Goal: Information Seeking & Learning: Learn about a topic

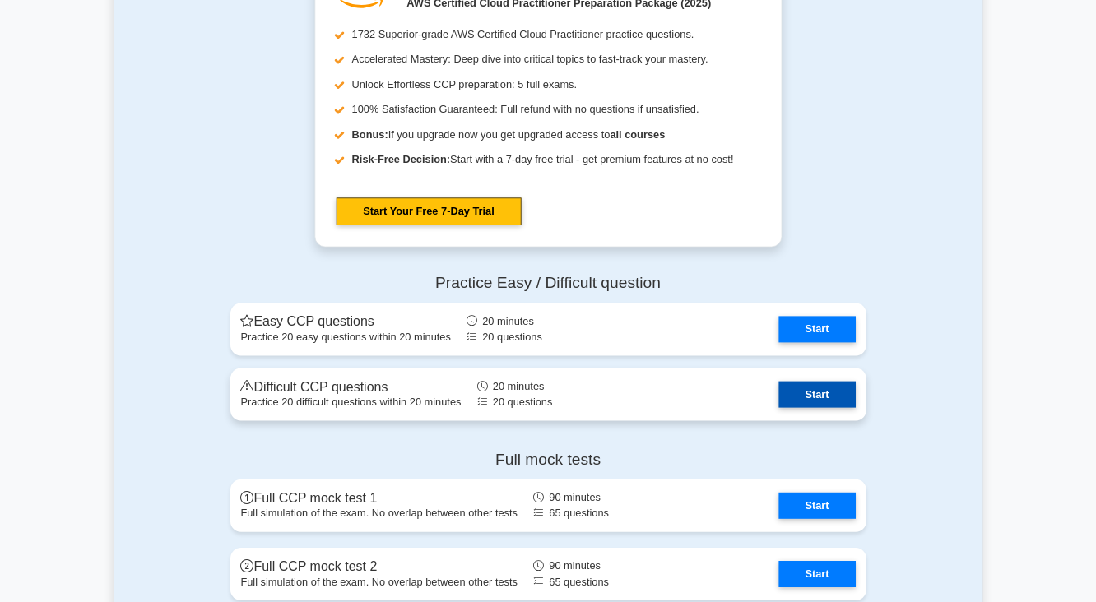
scroll to position [2634, 0]
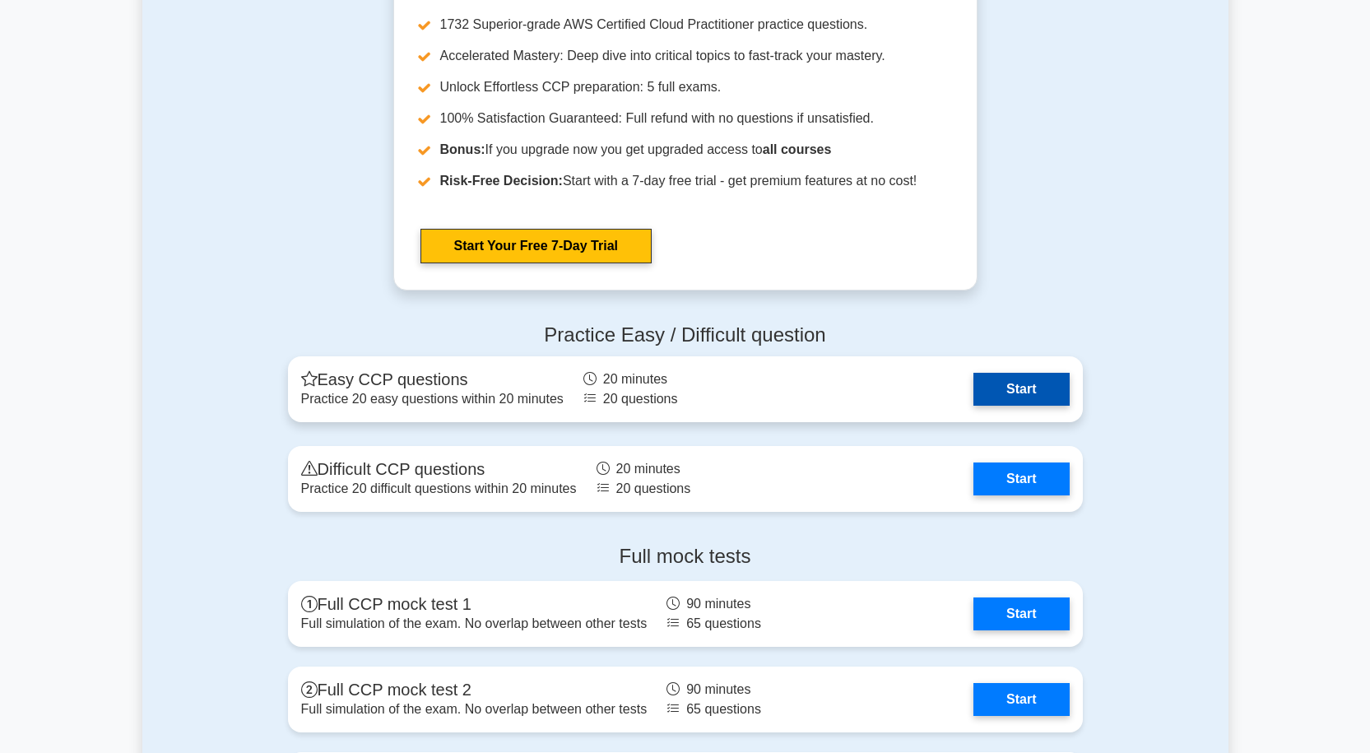
click at [1015, 382] on link "Start" at bounding box center [1021, 389] width 95 height 33
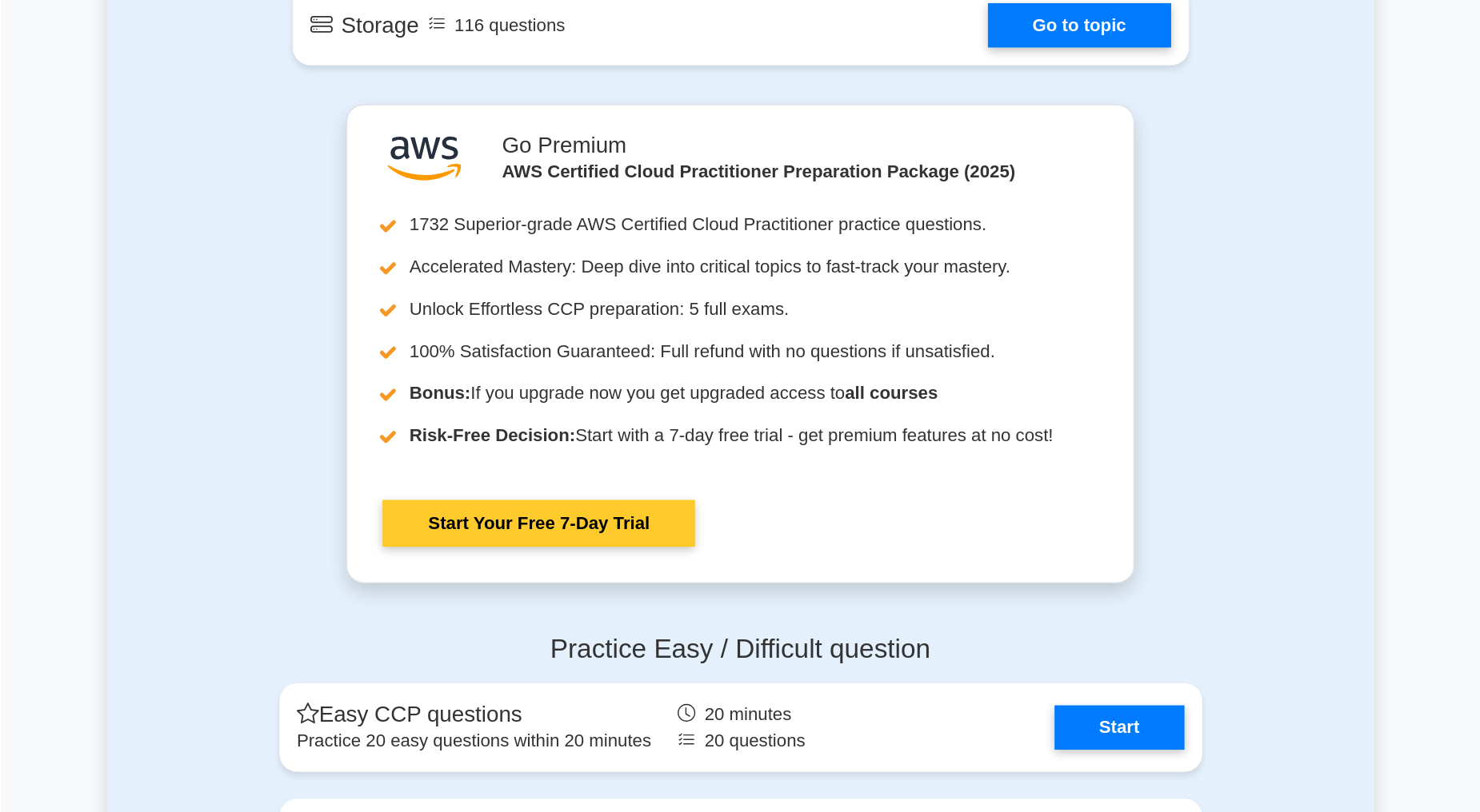
scroll to position [2430, 0]
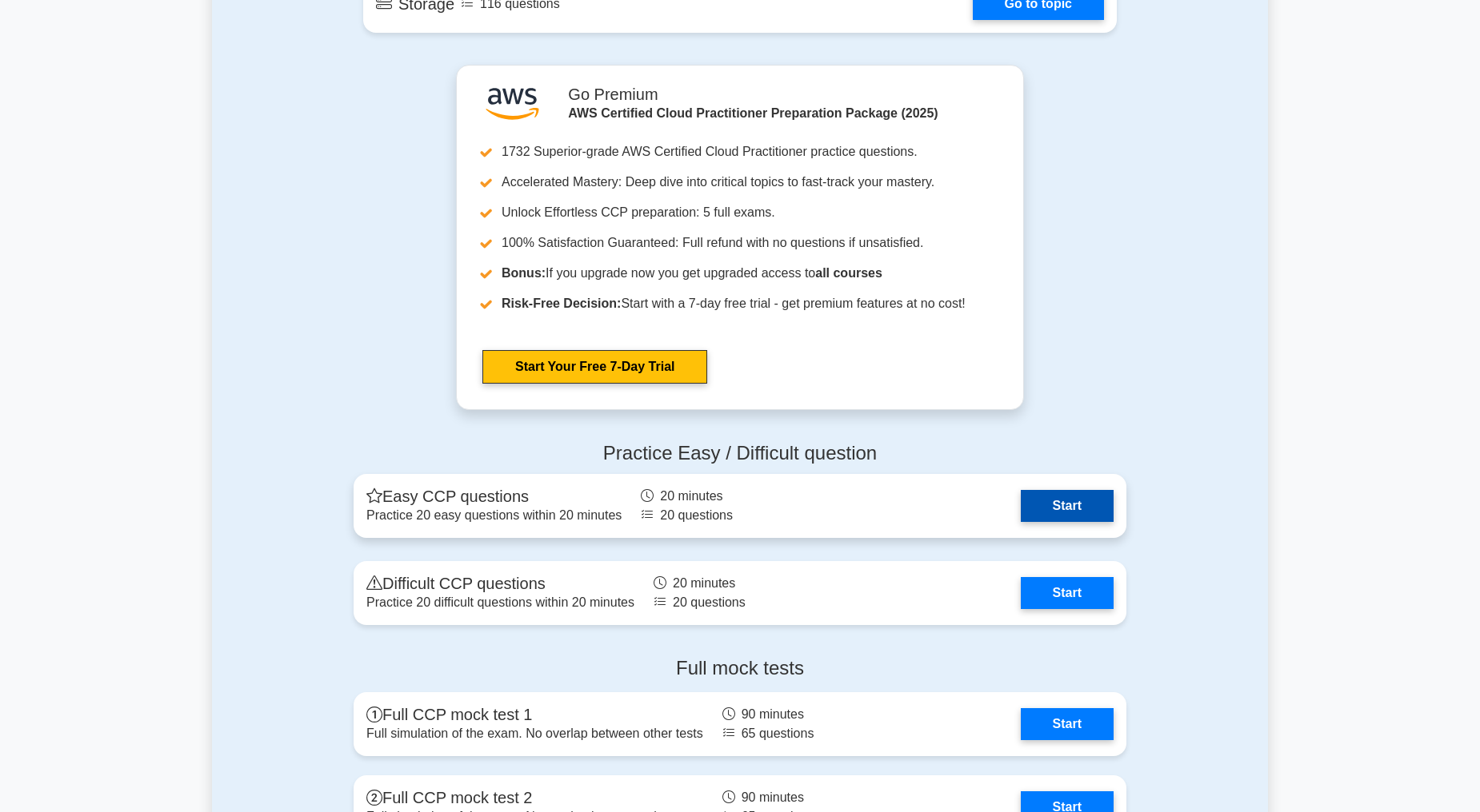
click at [1053, 500] on link "Start" at bounding box center [1066, 505] width 92 height 32
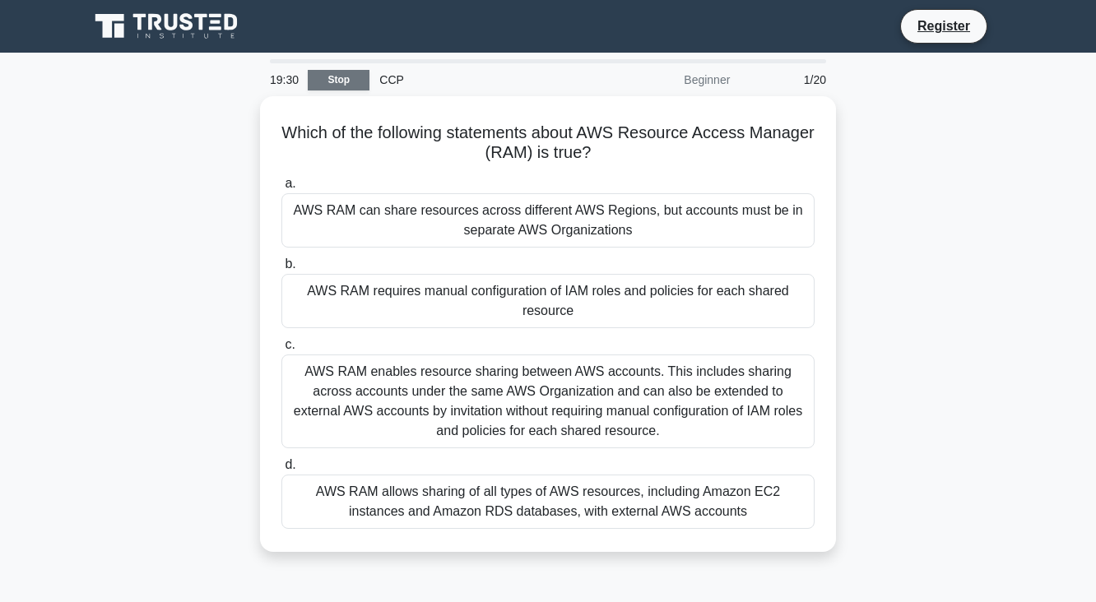
click at [308, 91] on link "Stop" at bounding box center [339, 80] width 62 height 21
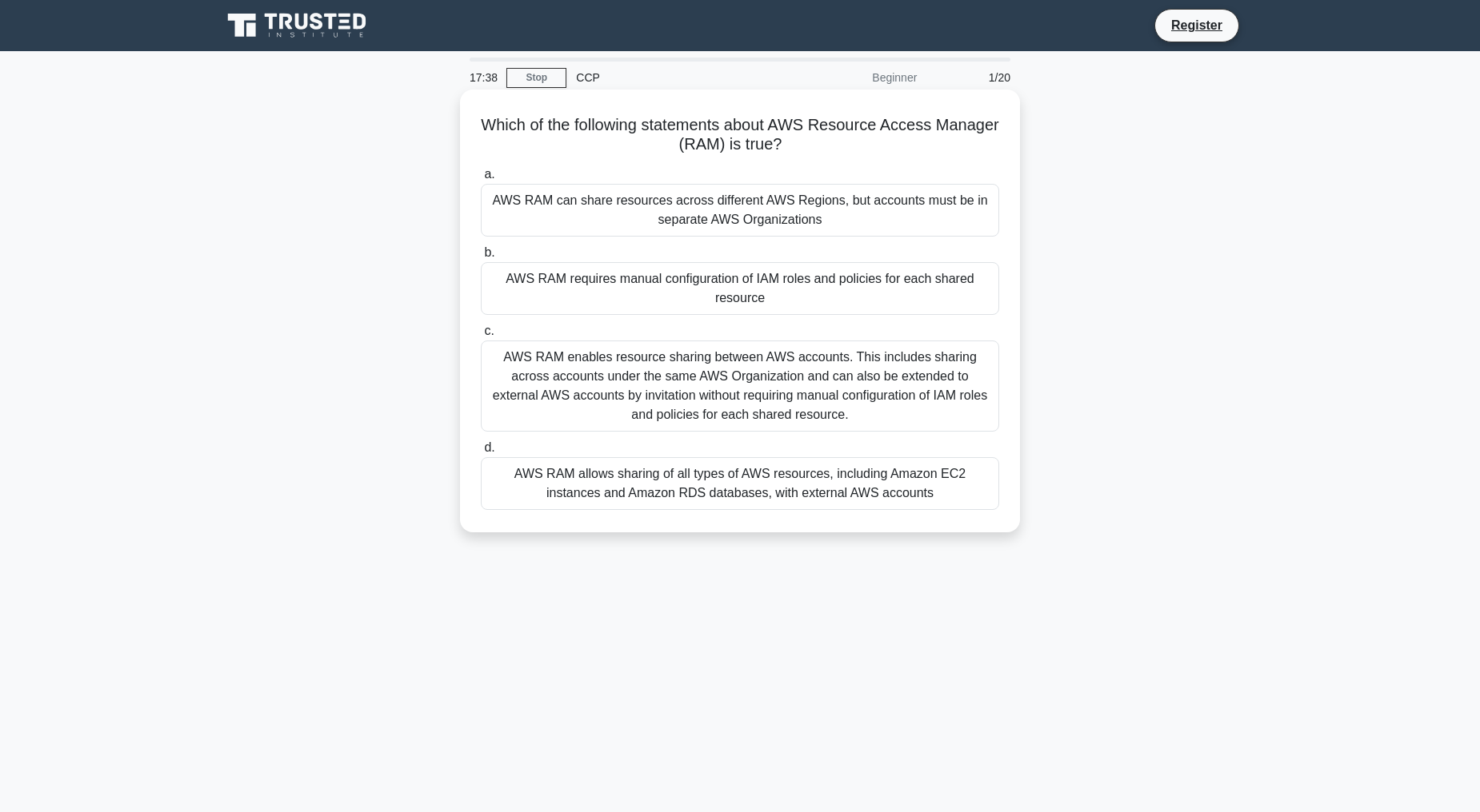
click at [669, 385] on div "AWS RAM enables resource sharing between AWS accounts. This includes sharing ac…" at bounding box center [740, 387] width 518 height 91
click at [481, 336] on input "c. AWS RAM enables resource sharing between AWS accounts. This includes sharing…" at bounding box center [481, 331] width 0 height 11
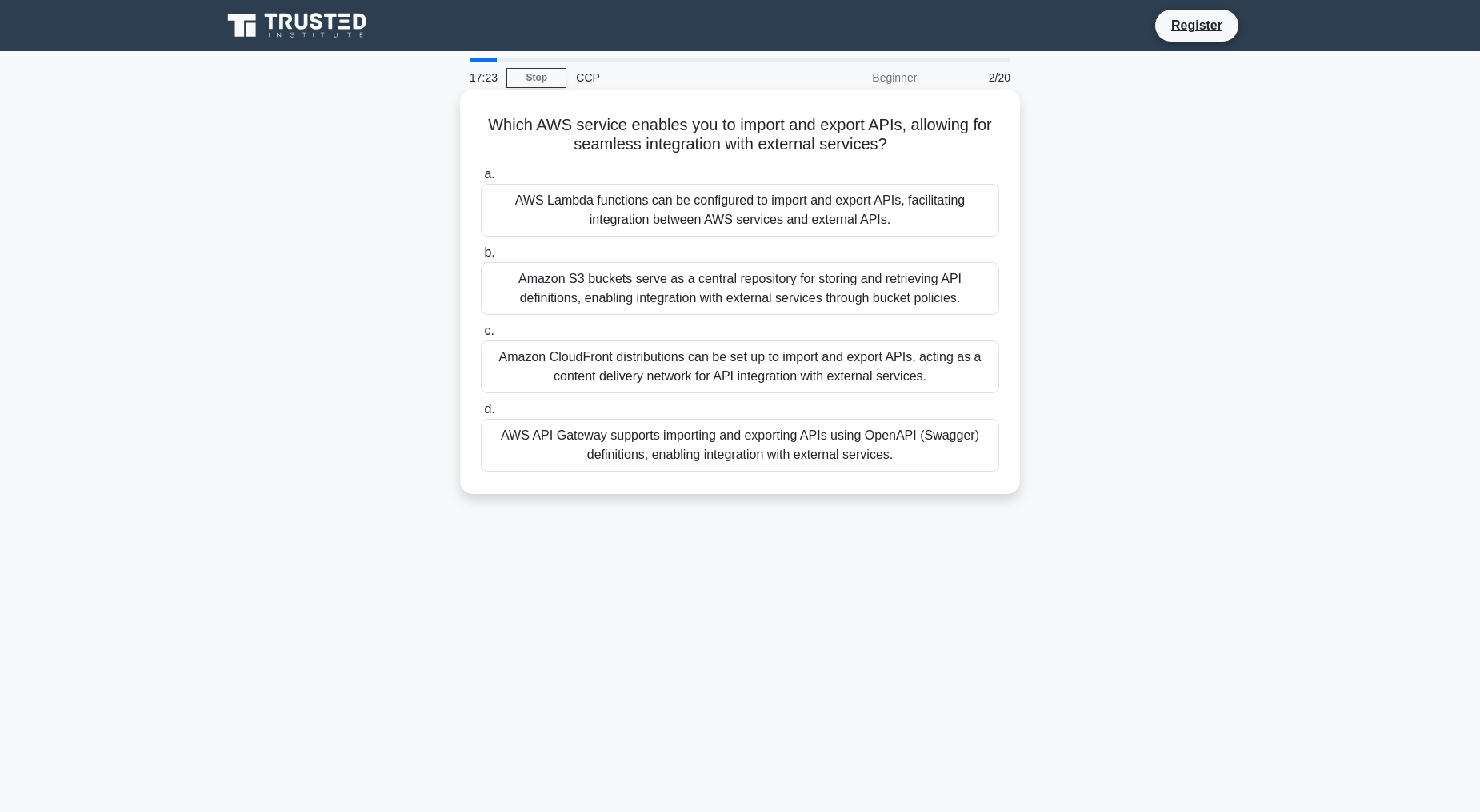
click at [612, 454] on div "AWS API Gateway supports importing and exporting APIs using OpenAPI (Swagger) d…" at bounding box center [740, 445] width 518 height 52
click at [481, 415] on input "d. AWS API Gateway supports importing and exporting APIs using OpenAPI (Swagger…" at bounding box center [481, 409] width 0 height 11
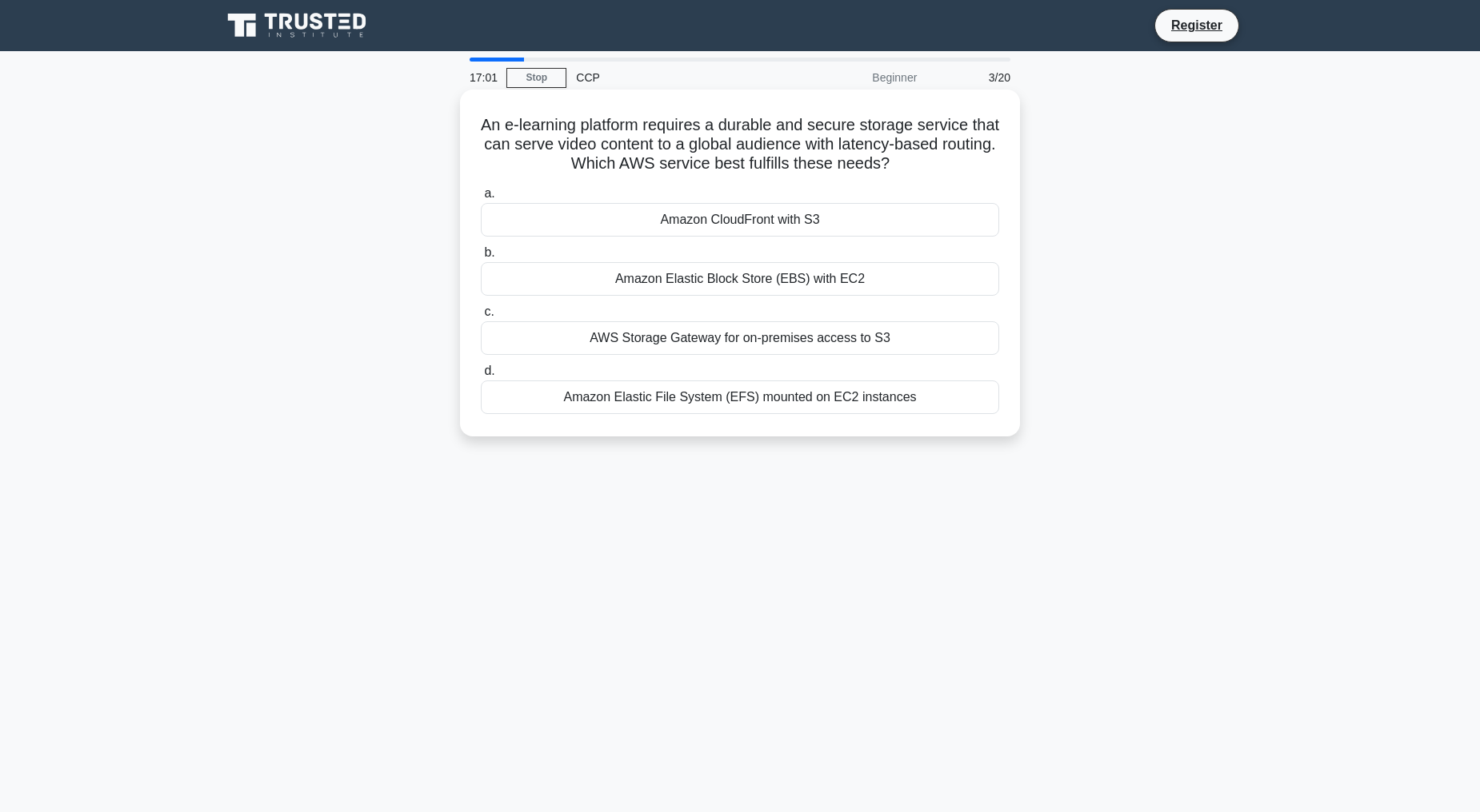
click at [740, 223] on div "Amazon CloudFront with S3" at bounding box center [740, 220] width 518 height 34
click at [481, 199] on input "a. Amazon CloudFront with S3" at bounding box center [481, 193] width 0 height 11
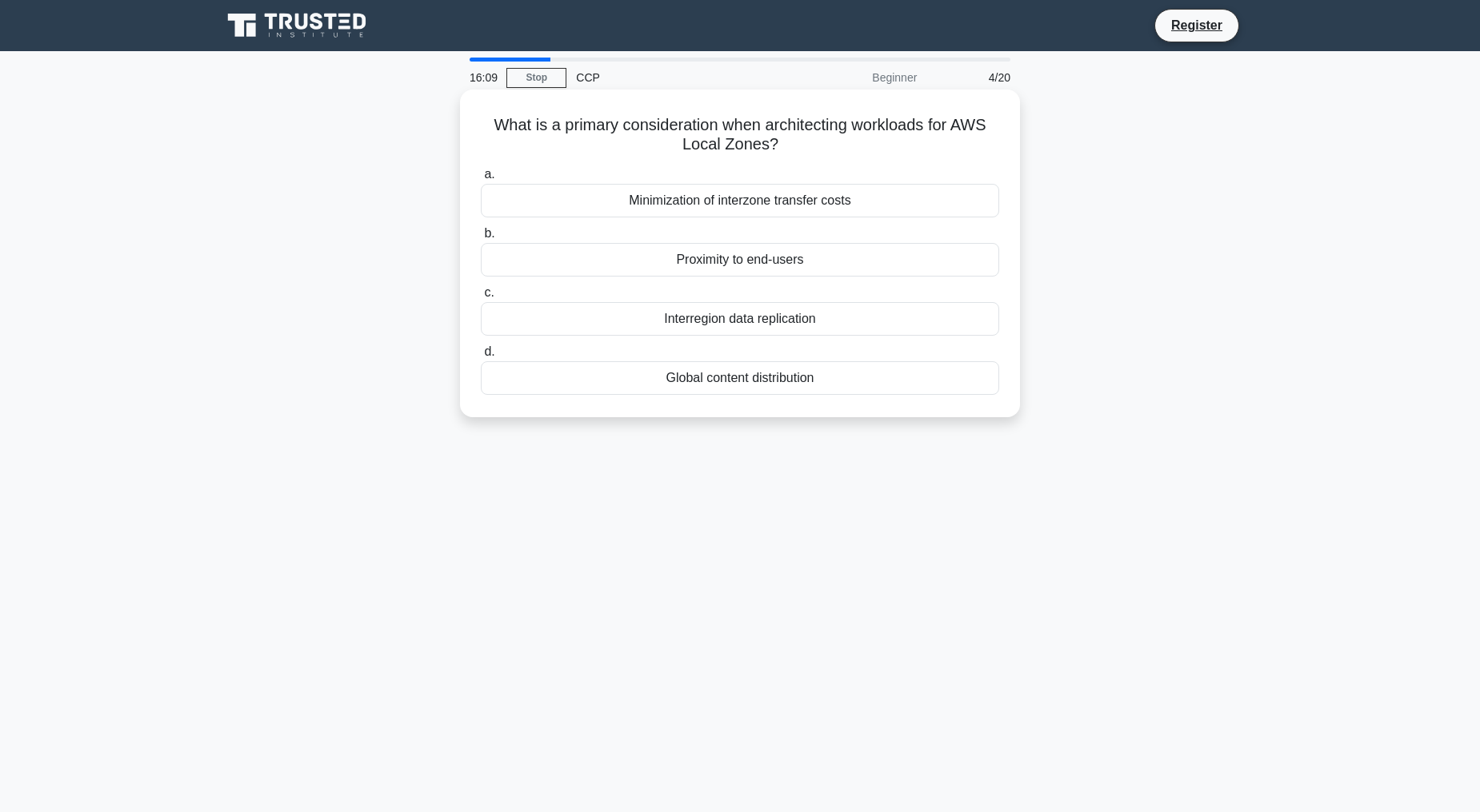
click at [834, 203] on div "Minimization of interzone transfer costs" at bounding box center [740, 200] width 518 height 34
click at [481, 180] on input "a. Minimization of interzone transfer costs" at bounding box center [481, 174] width 0 height 11
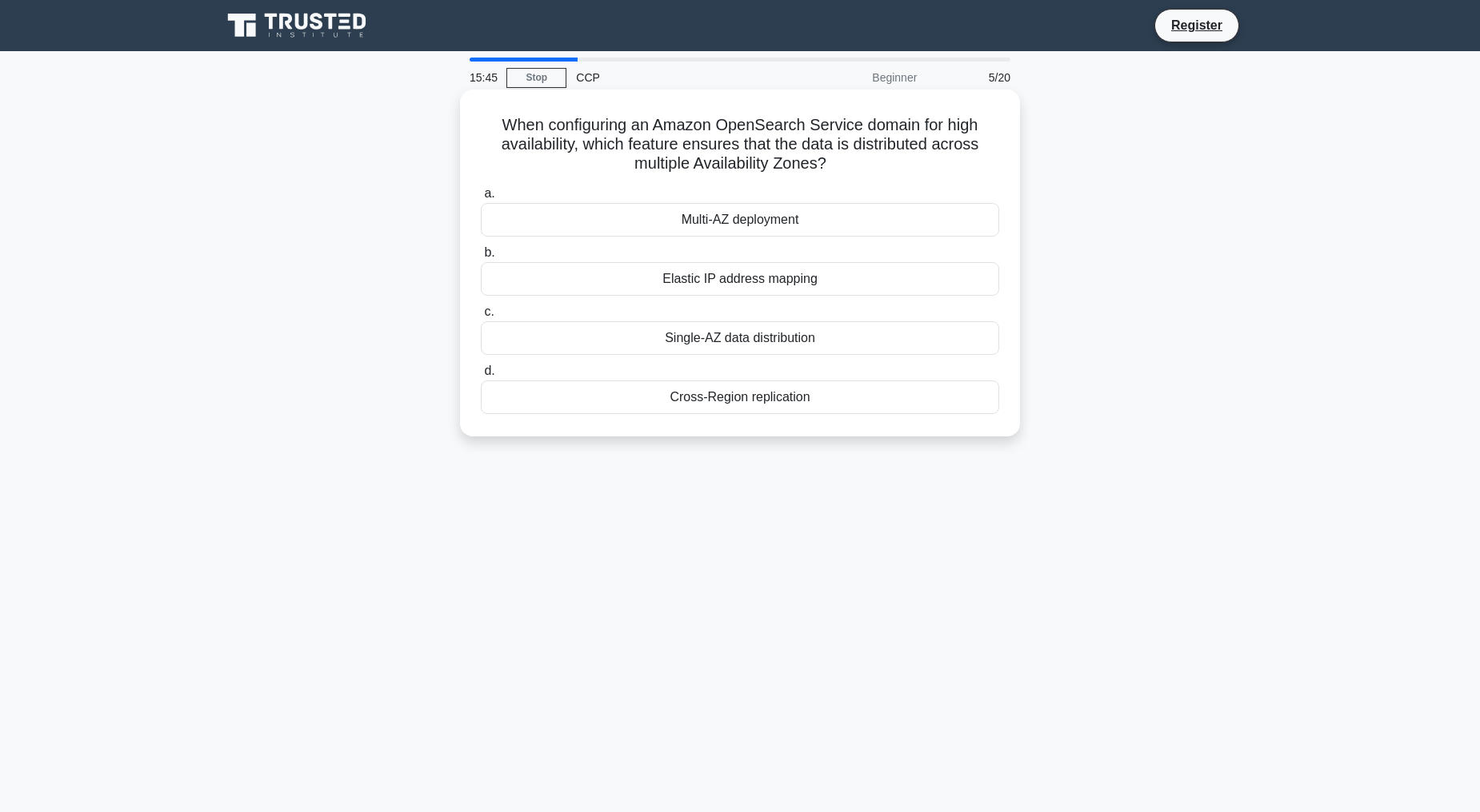
click at [721, 220] on div "Multi-AZ deployment" at bounding box center [740, 220] width 518 height 34
click at [481, 199] on input "a. Multi-AZ deployment" at bounding box center [481, 193] width 0 height 11
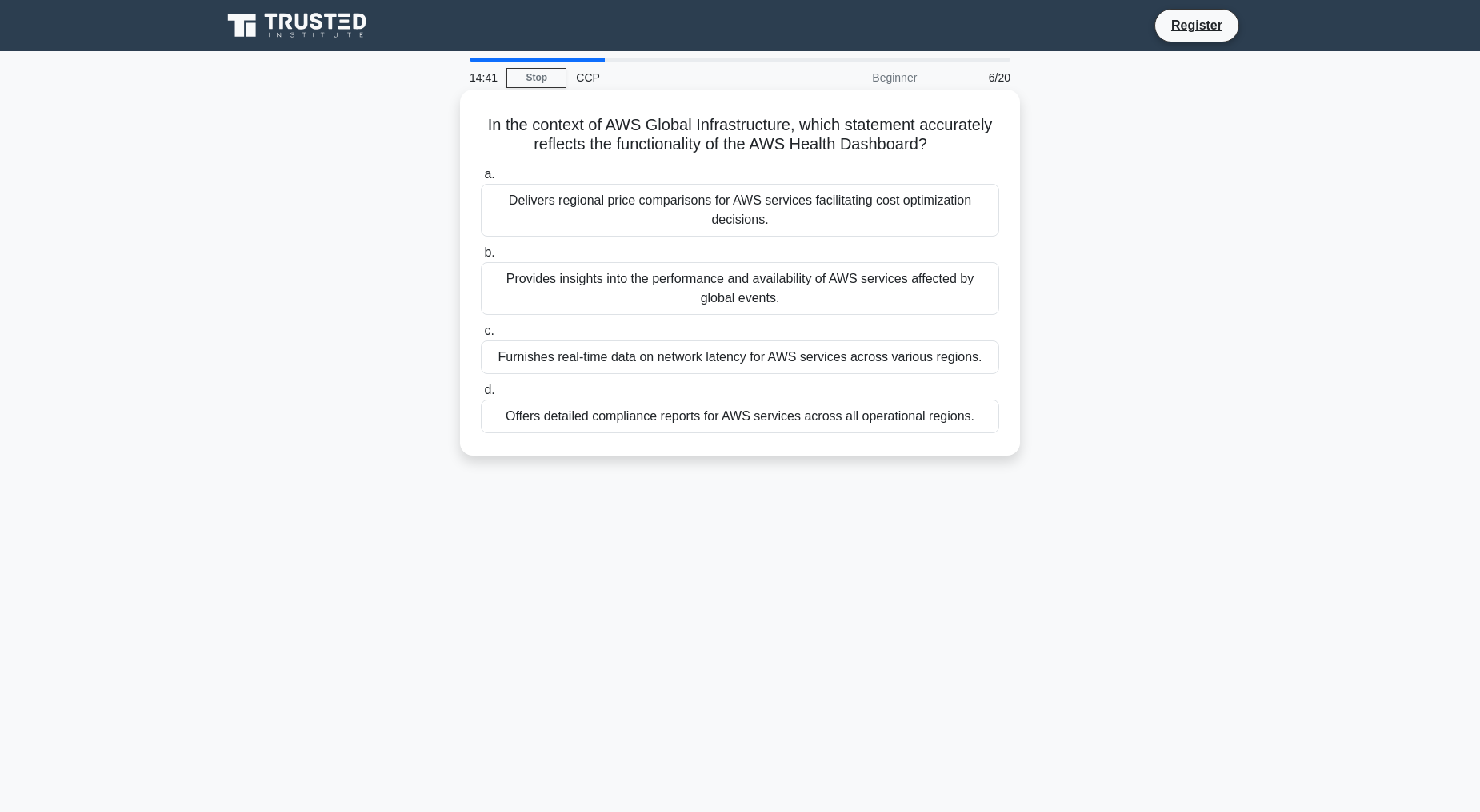
click at [784, 278] on div "Provides insights into the performance and availability of AWS services affecte…" at bounding box center [740, 288] width 518 height 52
click at [481, 258] on input "b. Provides insights into the performance and availability of AWS services affe…" at bounding box center [481, 253] width 0 height 11
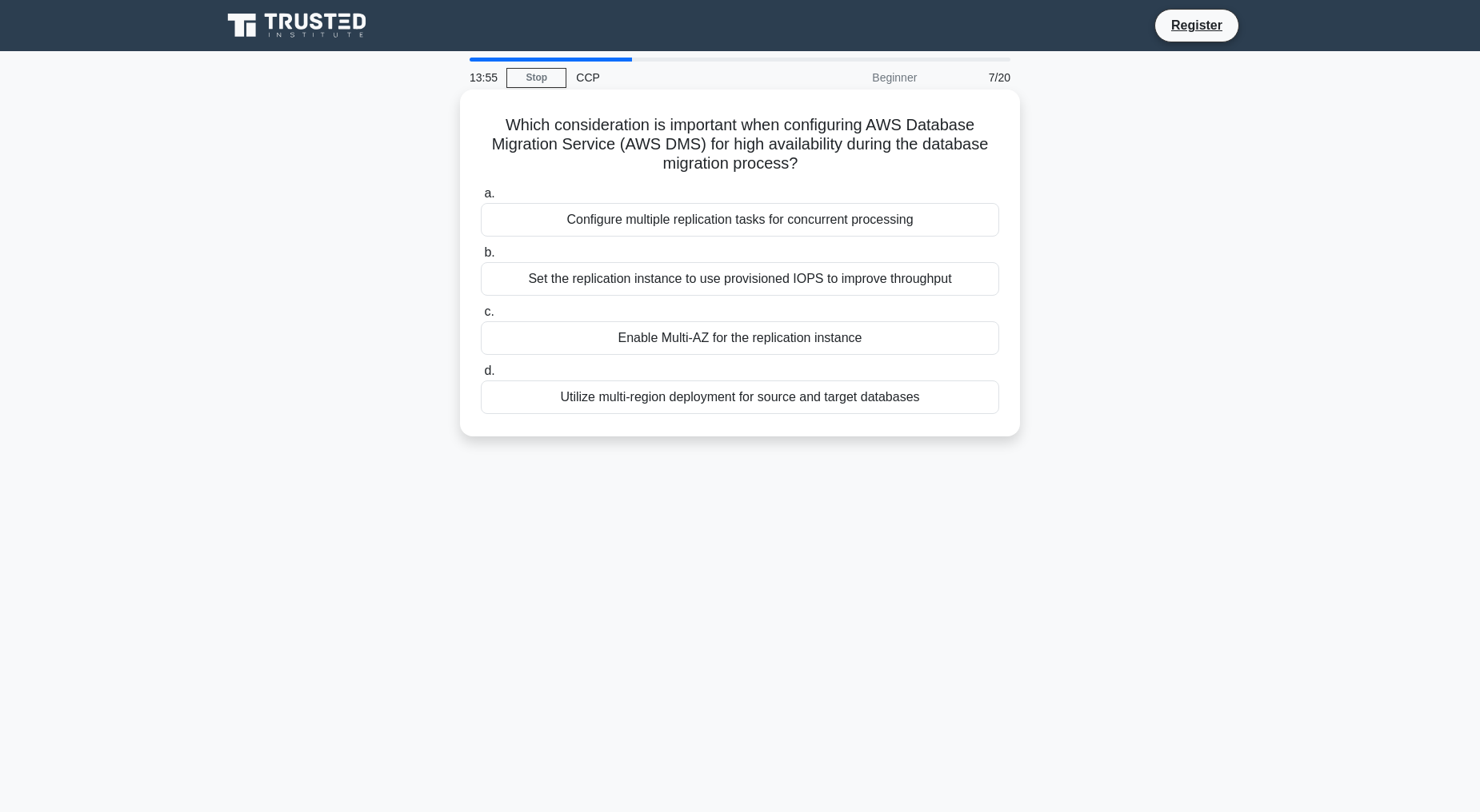
click at [738, 336] on div "Enable Multi-AZ for the replication instance" at bounding box center [740, 338] width 518 height 34
click at [481, 318] on input "c. Enable Multi-AZ for the replication instance" at bounding box center [481, 312] width 0 height 11
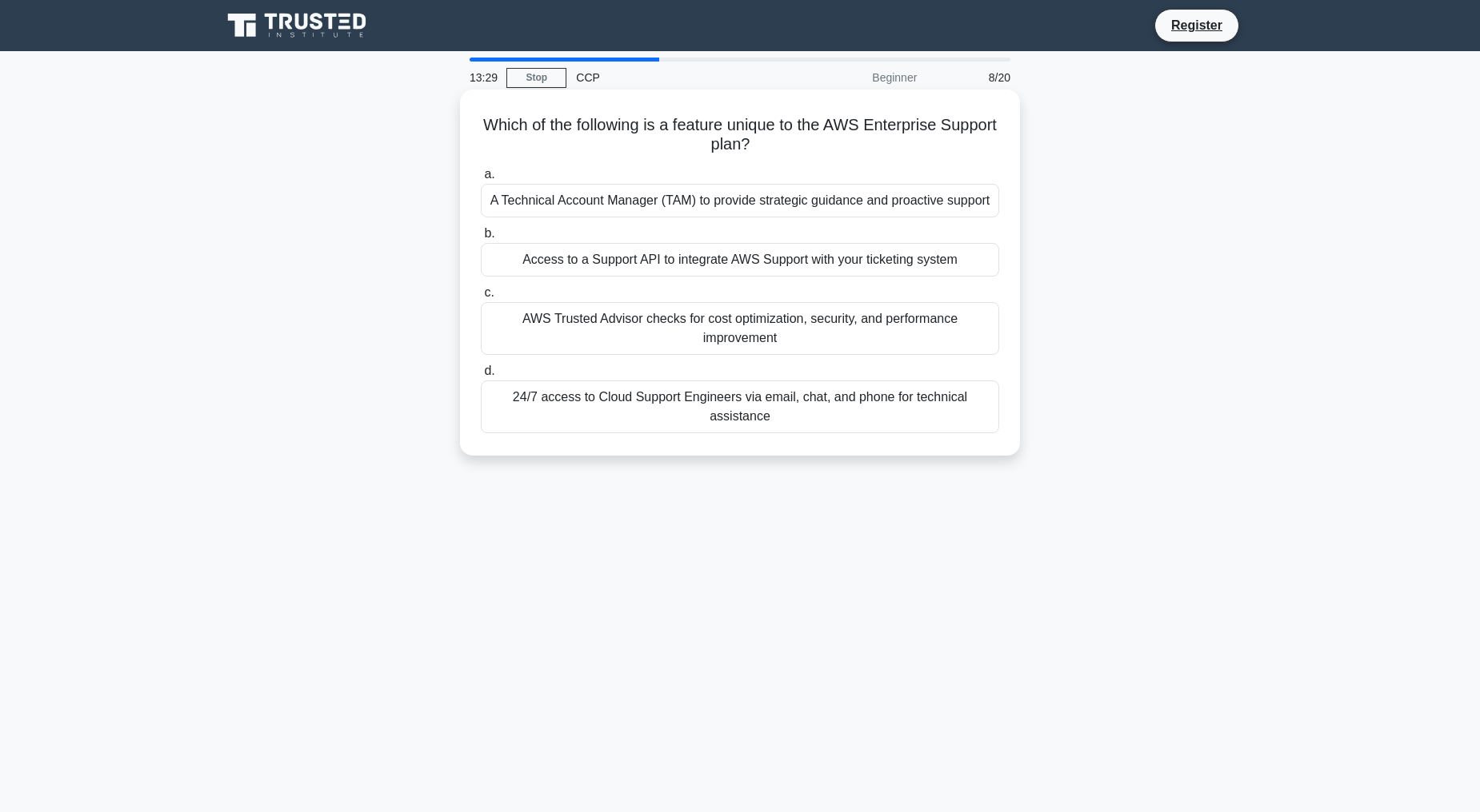
click at [698, 196] on div "A Technical Account Manager (TAM) to provide strategic guidance and proactive s…" at bounding box center [740, 200] width 518 height 34
click at [481, 180] on input "a. A Technical Account Manager (TAM) to provide strategic guidance and proactiv…" at bounding box center [481, 174] width 0 height 11
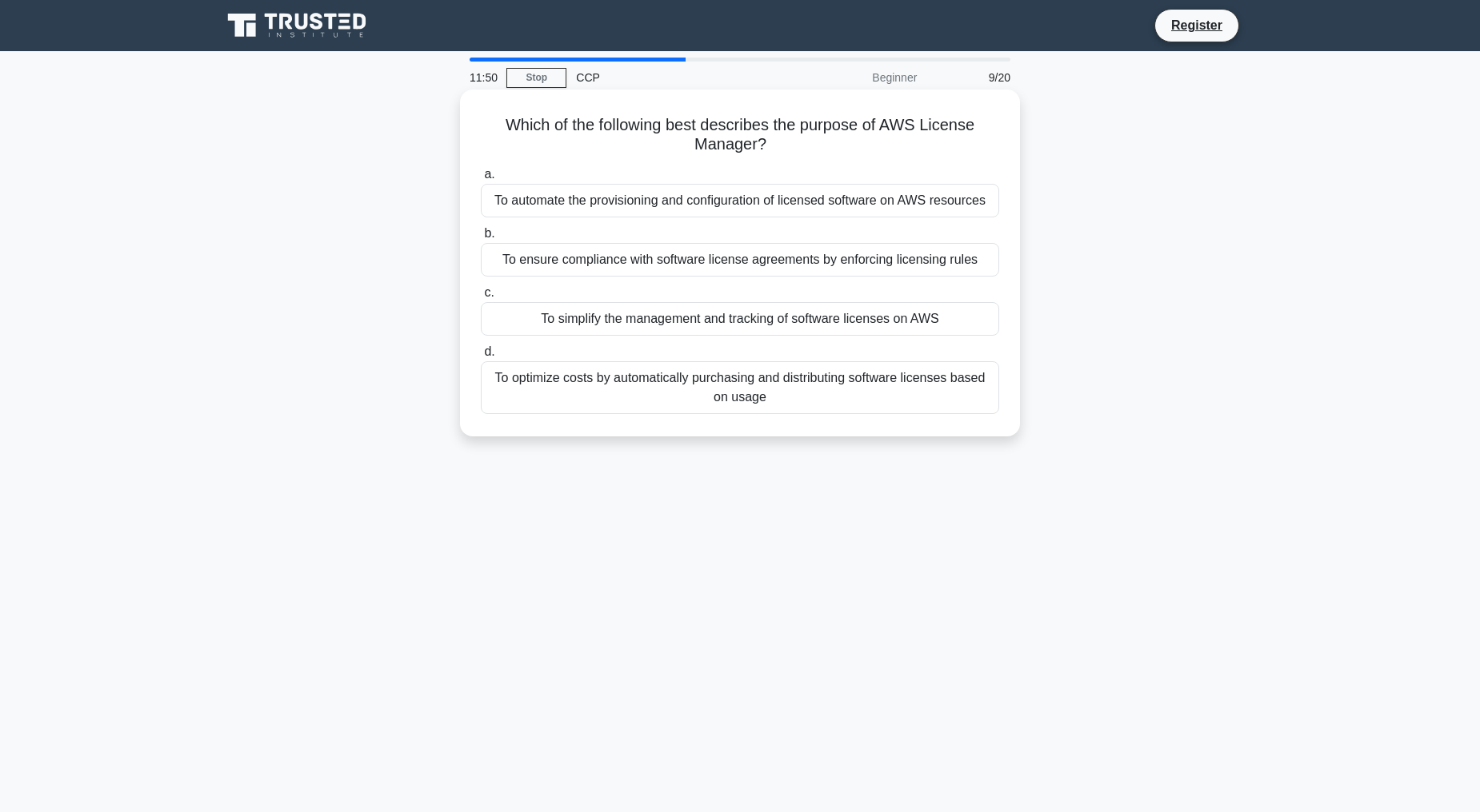
click at [678, 319] on div "To simplify the management and tracking of software licenses on AWS" at bounding box center [740, 319] width 518 height 34
click at [481, 298] on input "c. To simplify the management and tracking of software licenses on AWS" at bounding box center [481, 292] width 0 height 11
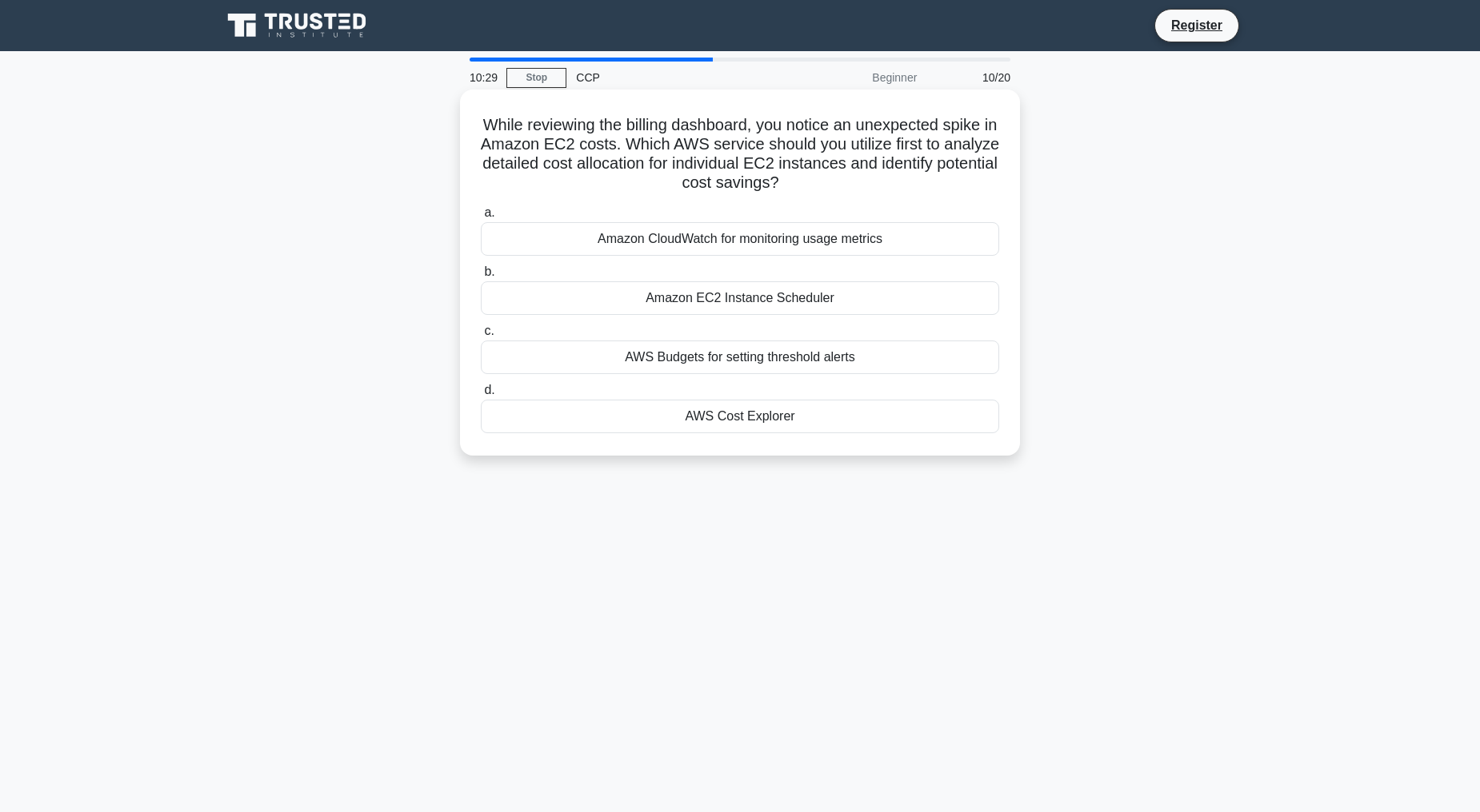
click at [722, 361] on div "AWS Budgets for setting threshold alerts" at bounding box center [740, 357] width 518 height 34
click at [481, 336] on input "c. AWS Budgets for setting threshold alerts" at bounding box center [481, 331] width 0 height 11
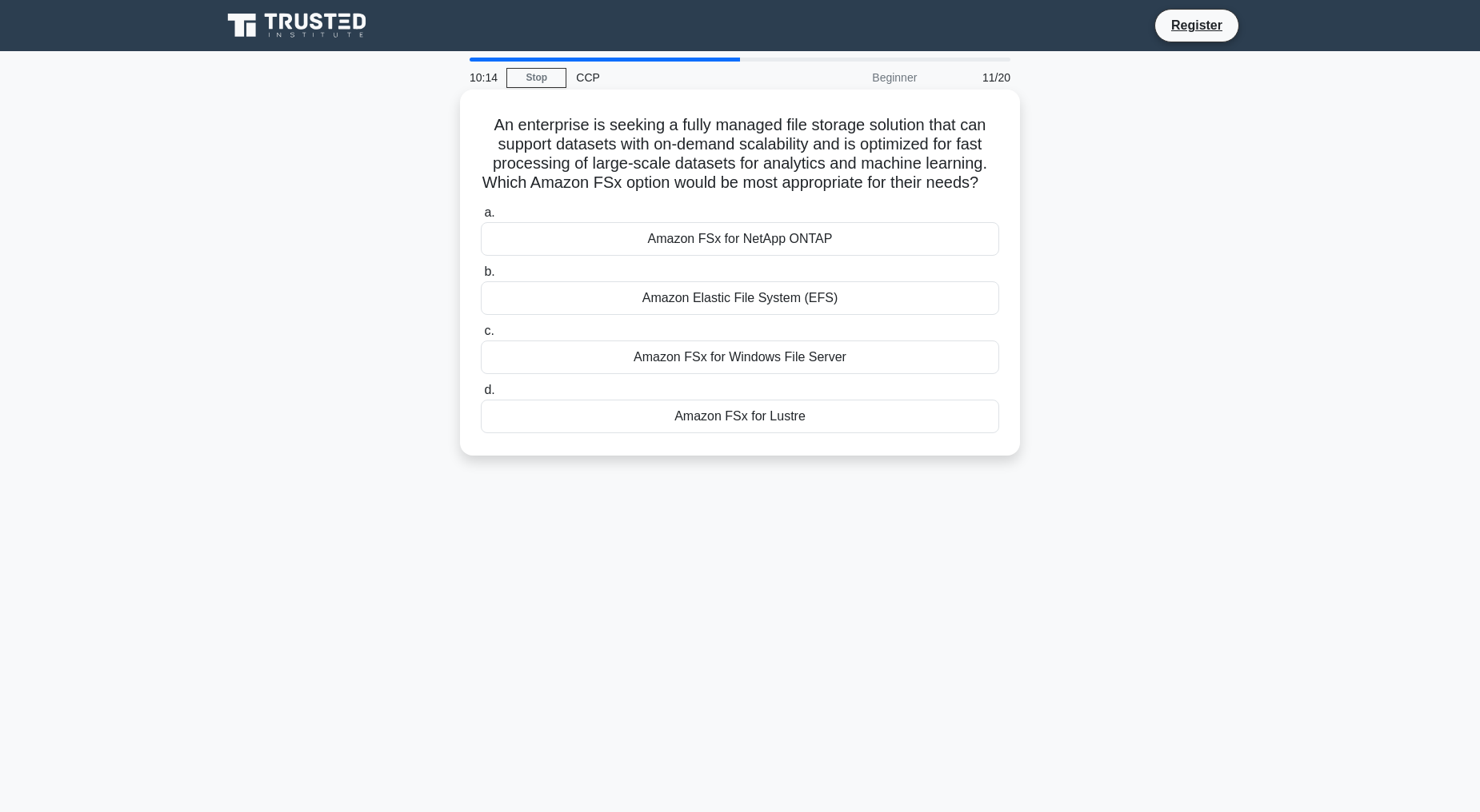
click at [740, 433] on div "Amazon FSx for Lustre" at bounding box center [740, 416] width 518 height 34
click at [481, 395] on input "d. Amazon FSx for Lustre" at bounding box center [481, 390] width 0 height 11
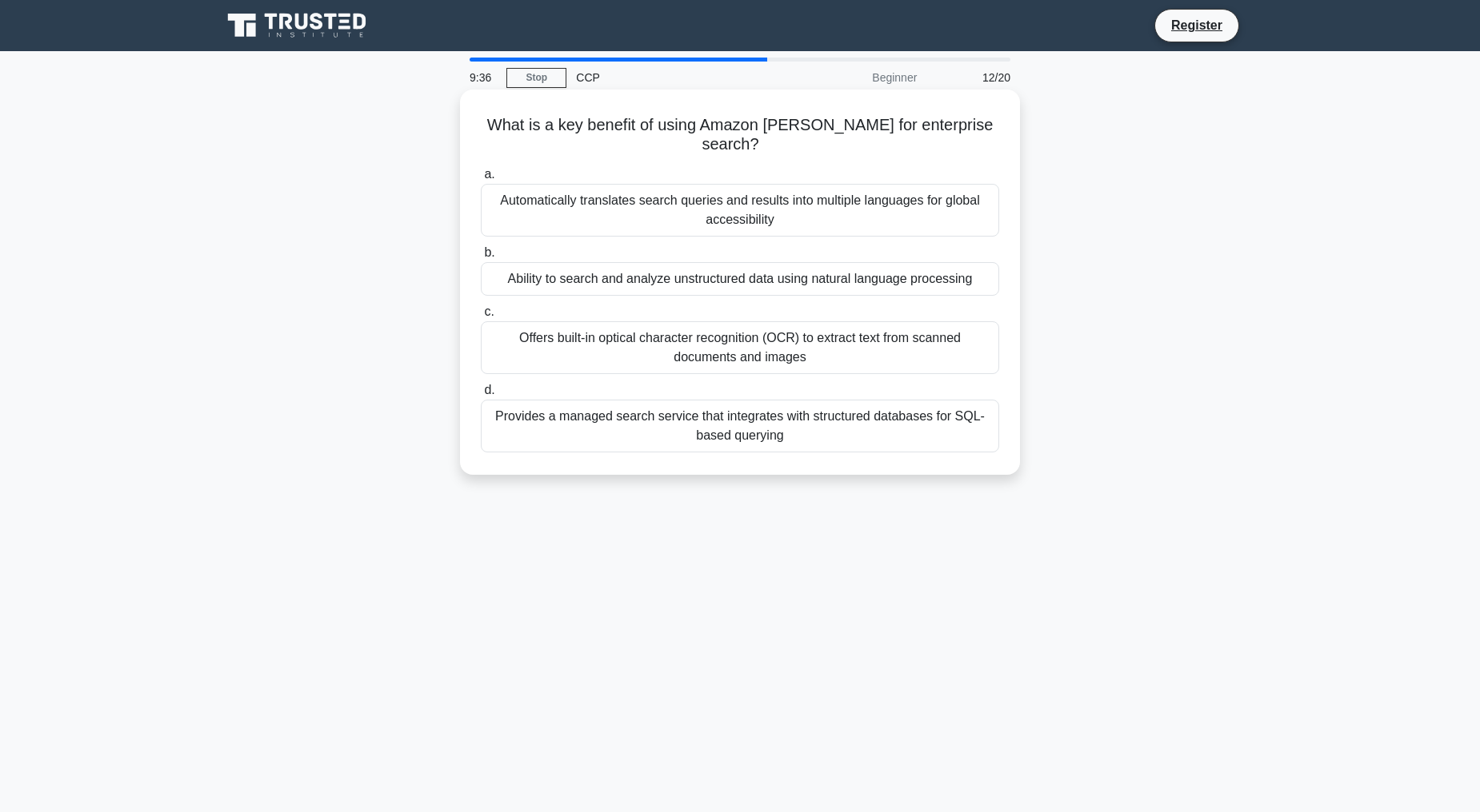
click at [858, 190] on div "Automatically translates search queries and results into multiple languages for…" at bounding box center [740, 210] width 518 height 52
click at [481, 180] on input "a. Automatically translates search queries and results into multiple languages …" at bounding box center [481, 174] width 0 height 11
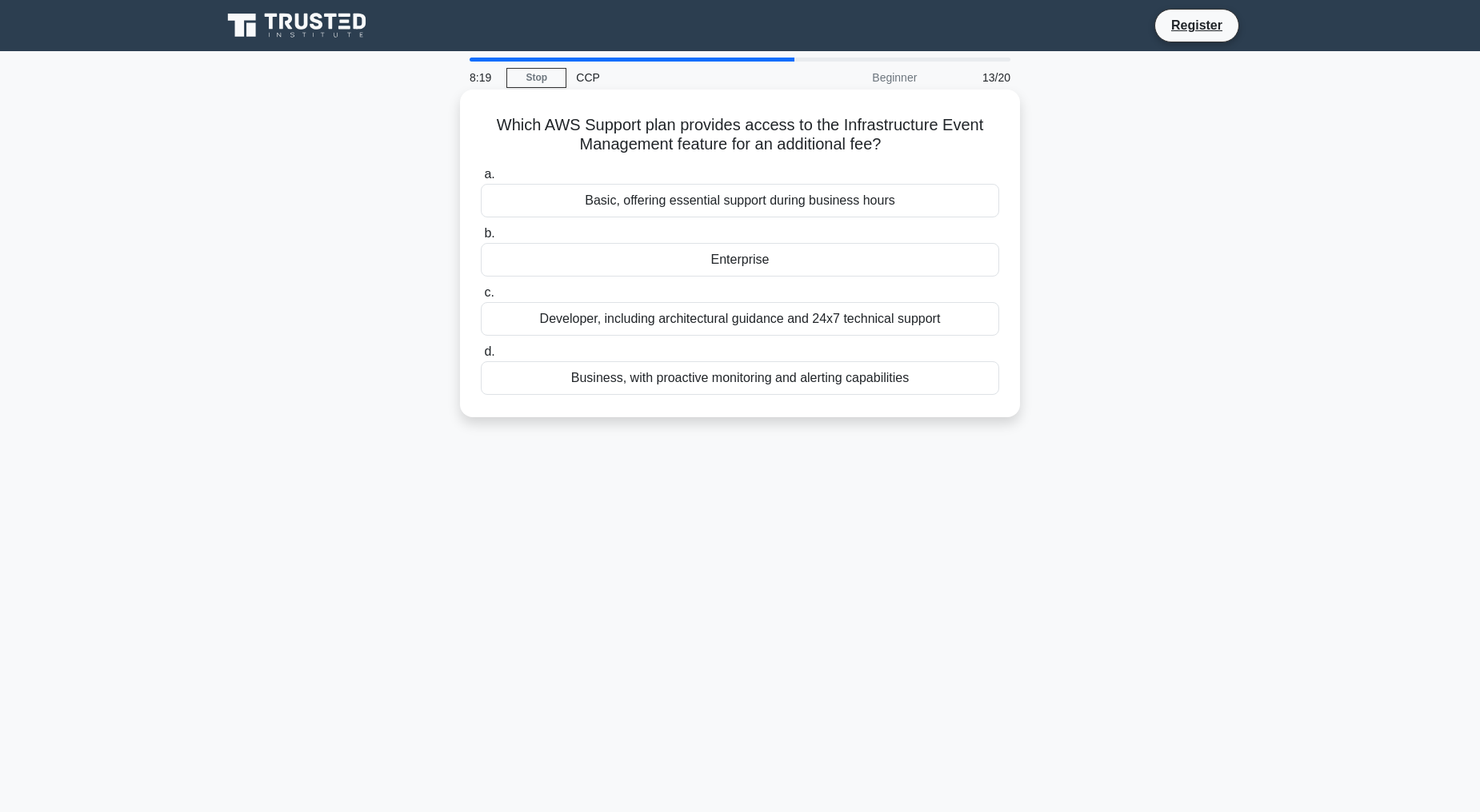
click at [775, 378] on div "Business, with proactive monitoring and alerting capabilities" at bounding box center [740, 378] width 518 height 34
click at [481, 357] on input "d. Business, with proactive monitoring and alerting capabilities" at bounding box center [481, 352] width 0 height 11
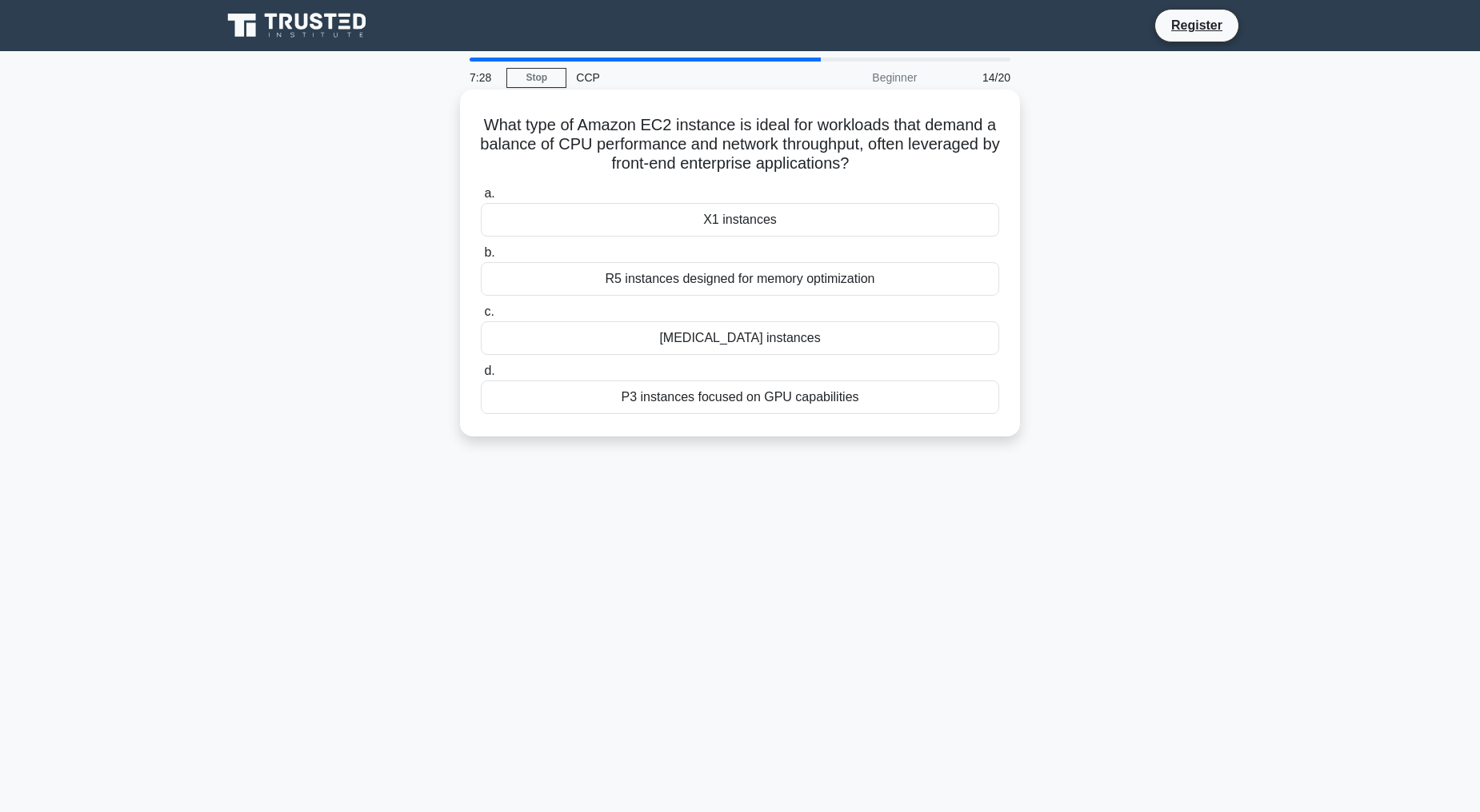
click at [723, 392] on div "P3 instances focused on GPU capabilities" at bounding box center [740, 397] width 518 height 34
click at [481, 377] on input "d. P3 instances focused on GPU capabilities" at bounding box center [481, 371] width 0 height 11
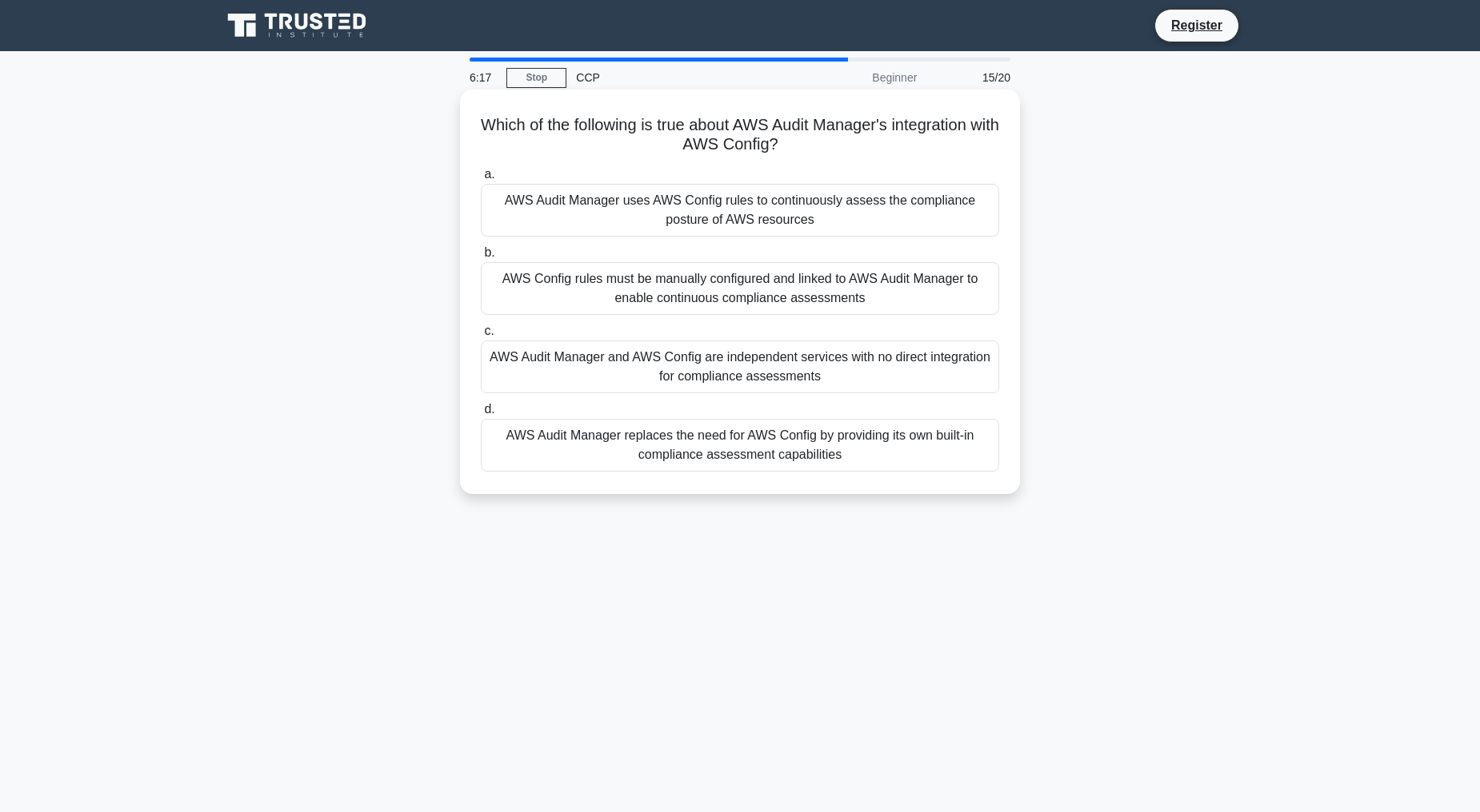
click at [737, 364] on div "AWS Audit Manager and AWS Config are independent services with no direct integr…" at bounding box center [740, 367] width 518 height 52
click at [481, 336] on input "c. AWS Audit Manager and AWS Config are independent services with no direct int…" at bounding box center [481, 331] width 0 height 11
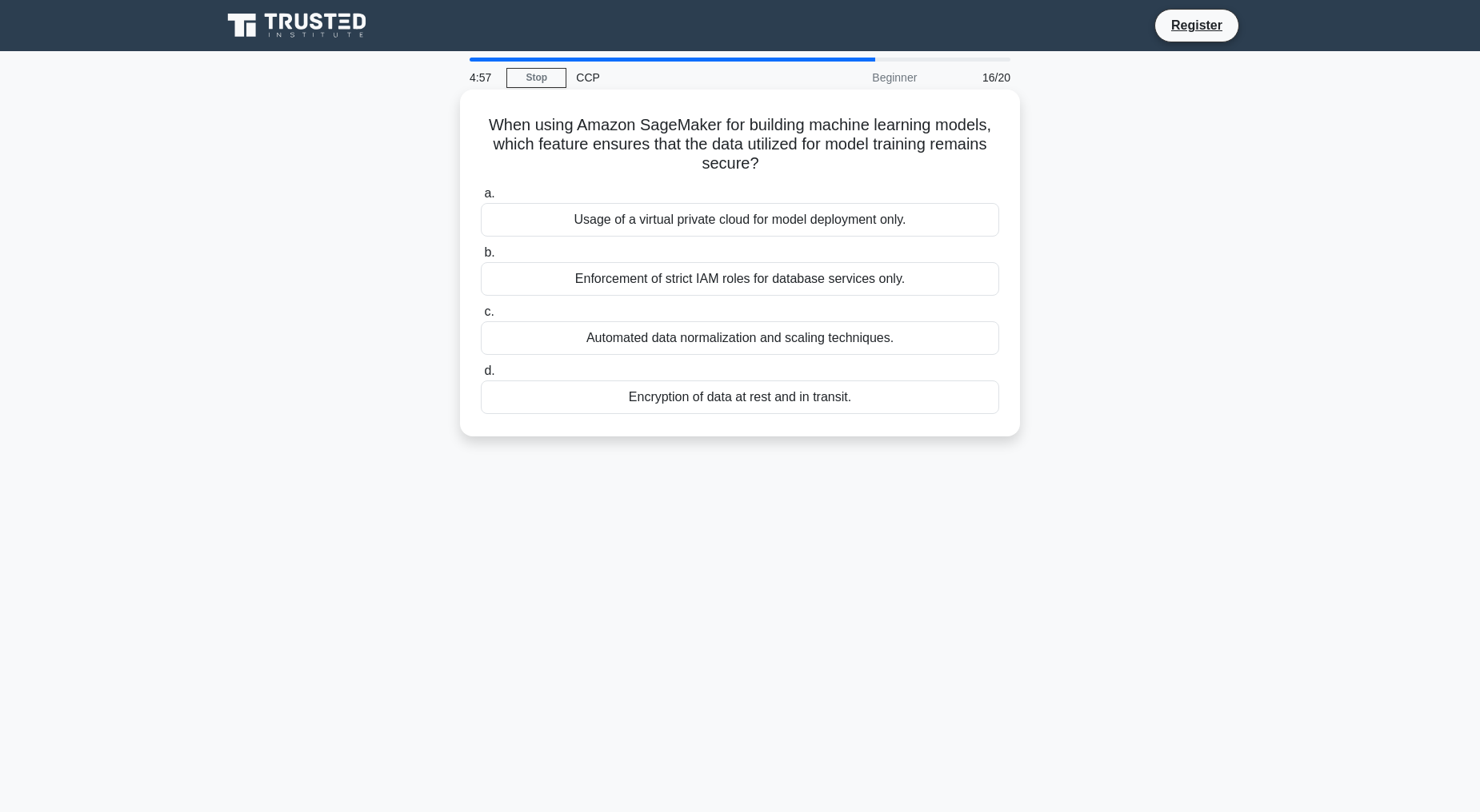
click at [774, 339] on div "Automated data normalization and scaling techniques." at bounding box center [740, 338] width 518 height 34
click at [481, 318] on input "c. Automated data normalization and scaling techniques." at bounding box center [481, 312] width 0 height 11
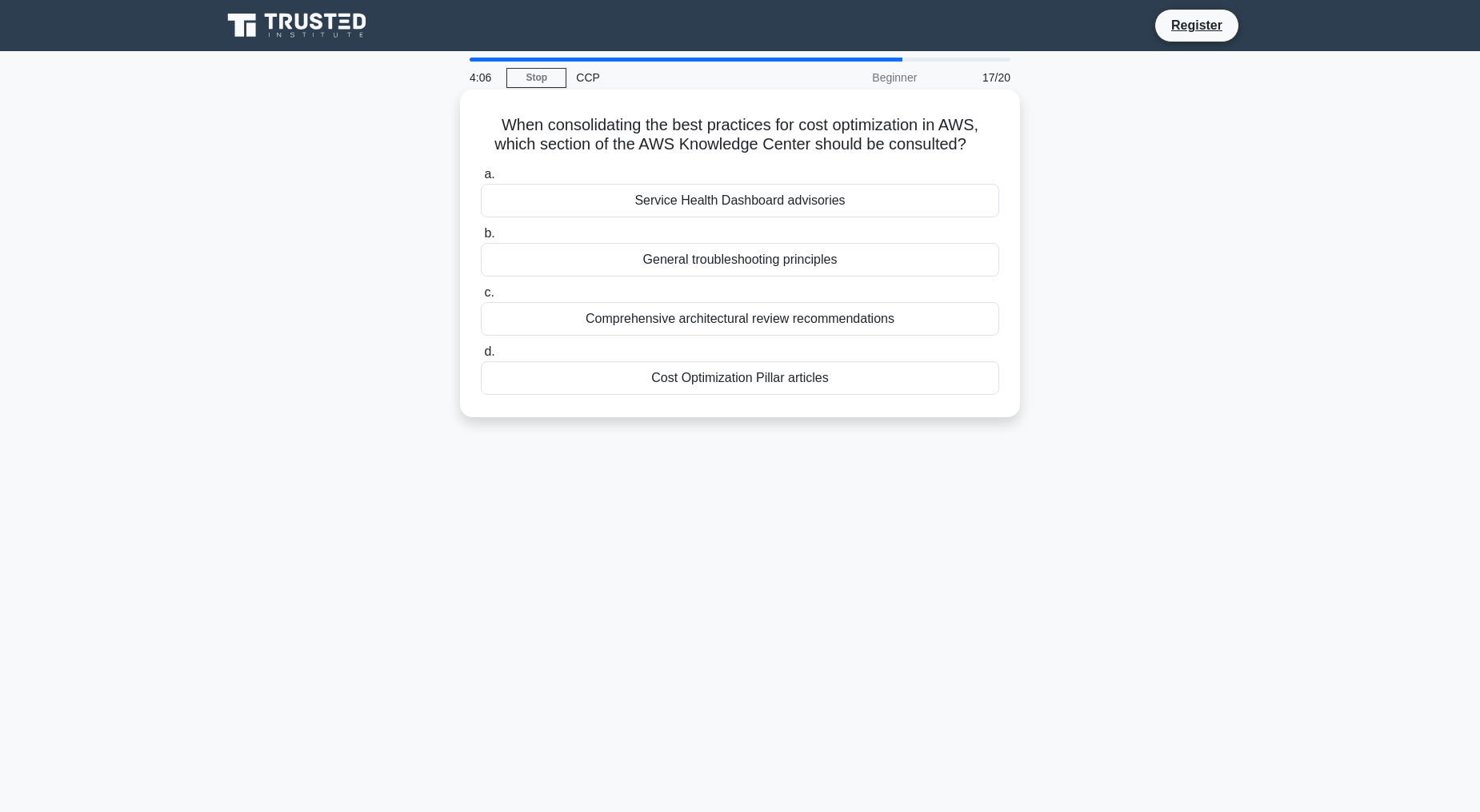
click at [716, 261] on div "General troubleshooting principles" at bounding box center [740, 259] width 518 height 34
click at [481, 239] on input "b. General troubleshooting principles" at bounding box center [481, 233] width 0 height 11
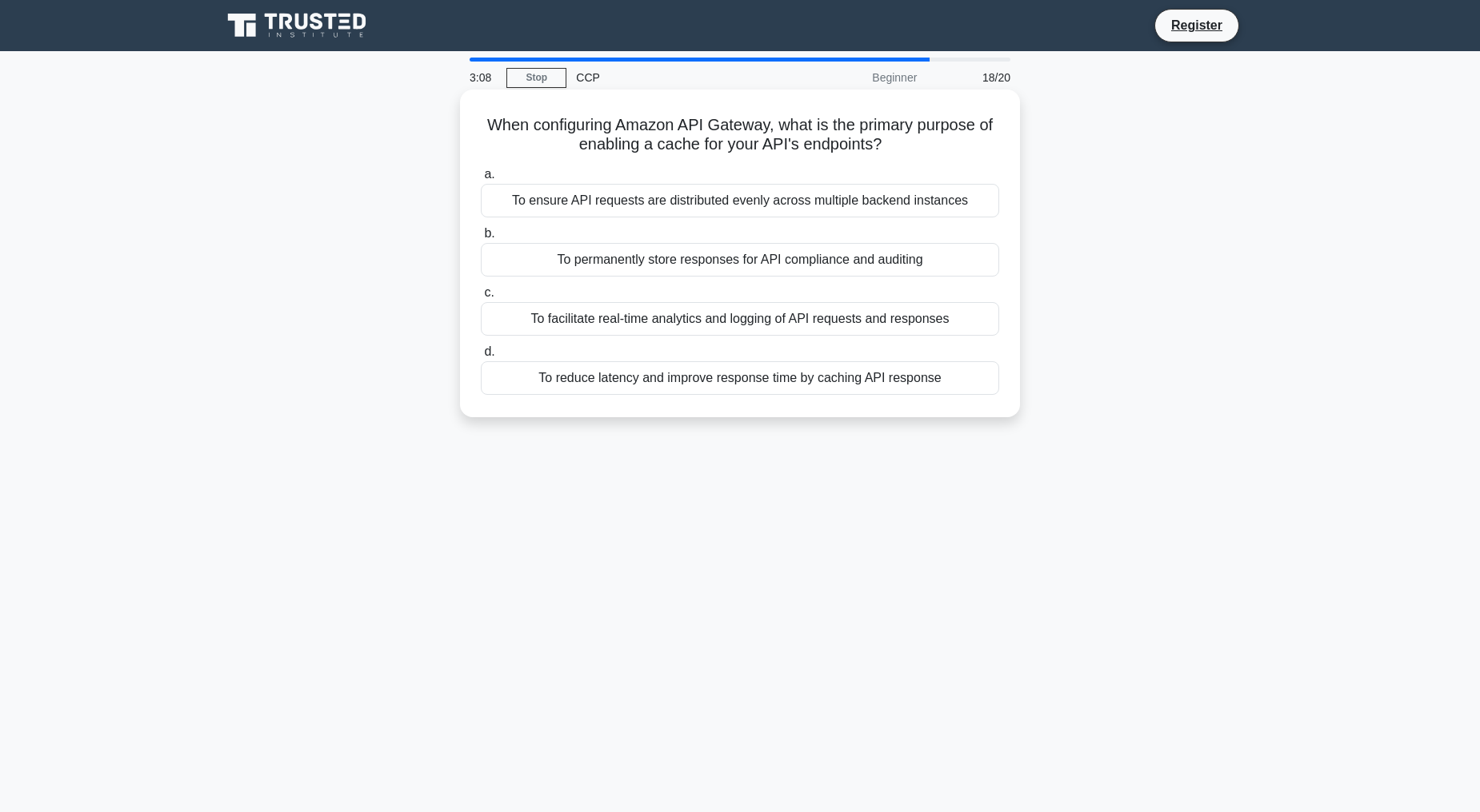
click at [845, 381] on div "To reduce latency and improve response time by caching API response" at bounding box center [740, 378] width 518 height 34
click at [481, 357] on input "d. To reduce latency and improve response time by caching API response" at bounding box center [481, 352] width 0 height 11
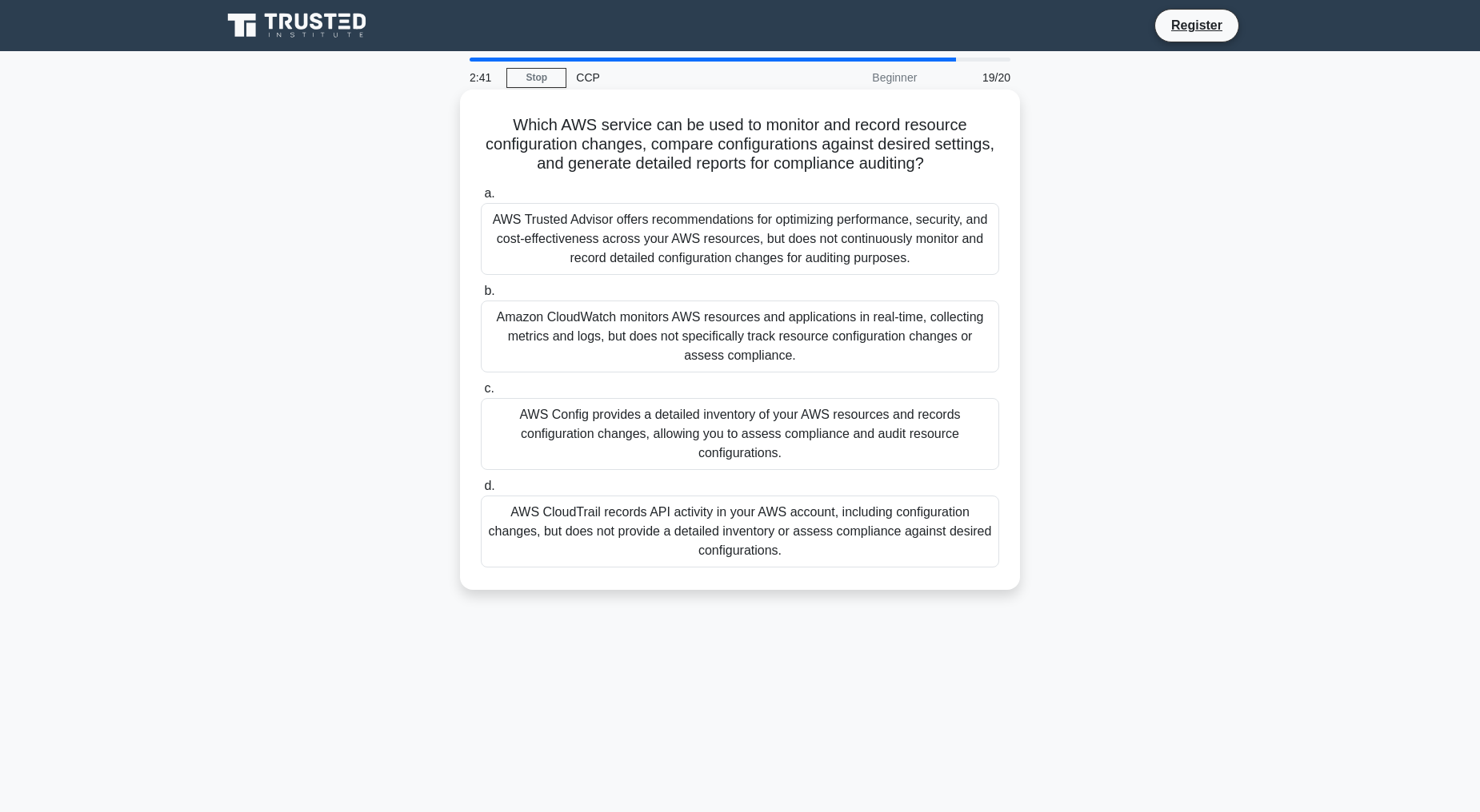
click at [716, 526] on div "AWS CloudTrail records API activity in your AWS account, including configuratio…" at bounding box center [740, 531] width 518 height 72
click at [481, 491] on input "d. AWS CloudTrail records API activity in your AWS account, including configura…" at bounding box center [481, 486] width 0 height 11
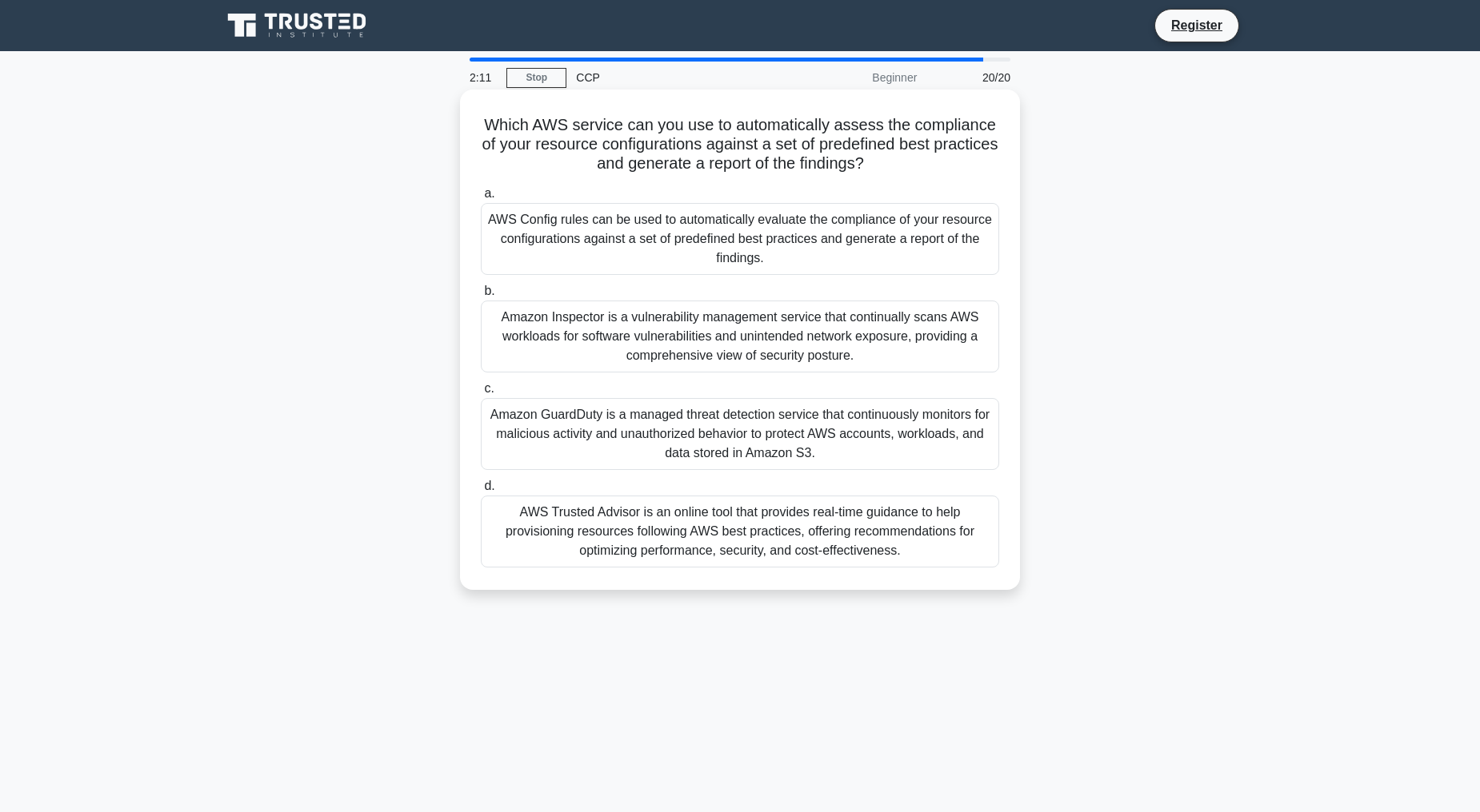
click at [680, 232] on div "AWS Config rules can be used to automatically evaluate the compliance of your r…" at bounding box center [740, 239] width 518 height 72
click at [481, 199] on input "a. AWS Config rules can be used to automatically evaluate the compliance of you…" at bounding box center [481, 193] width 0 height 11
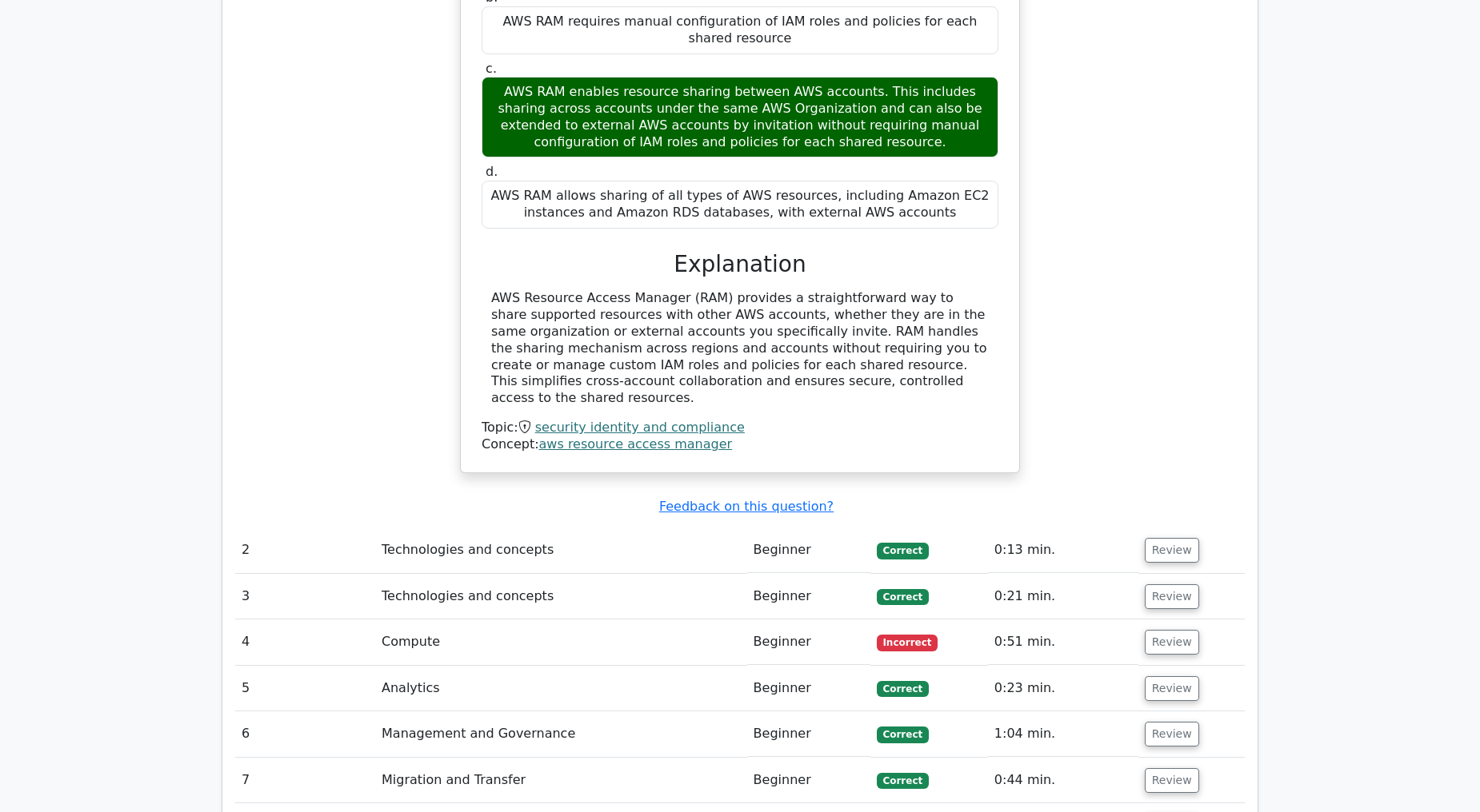
scroll to position [1865, 0]
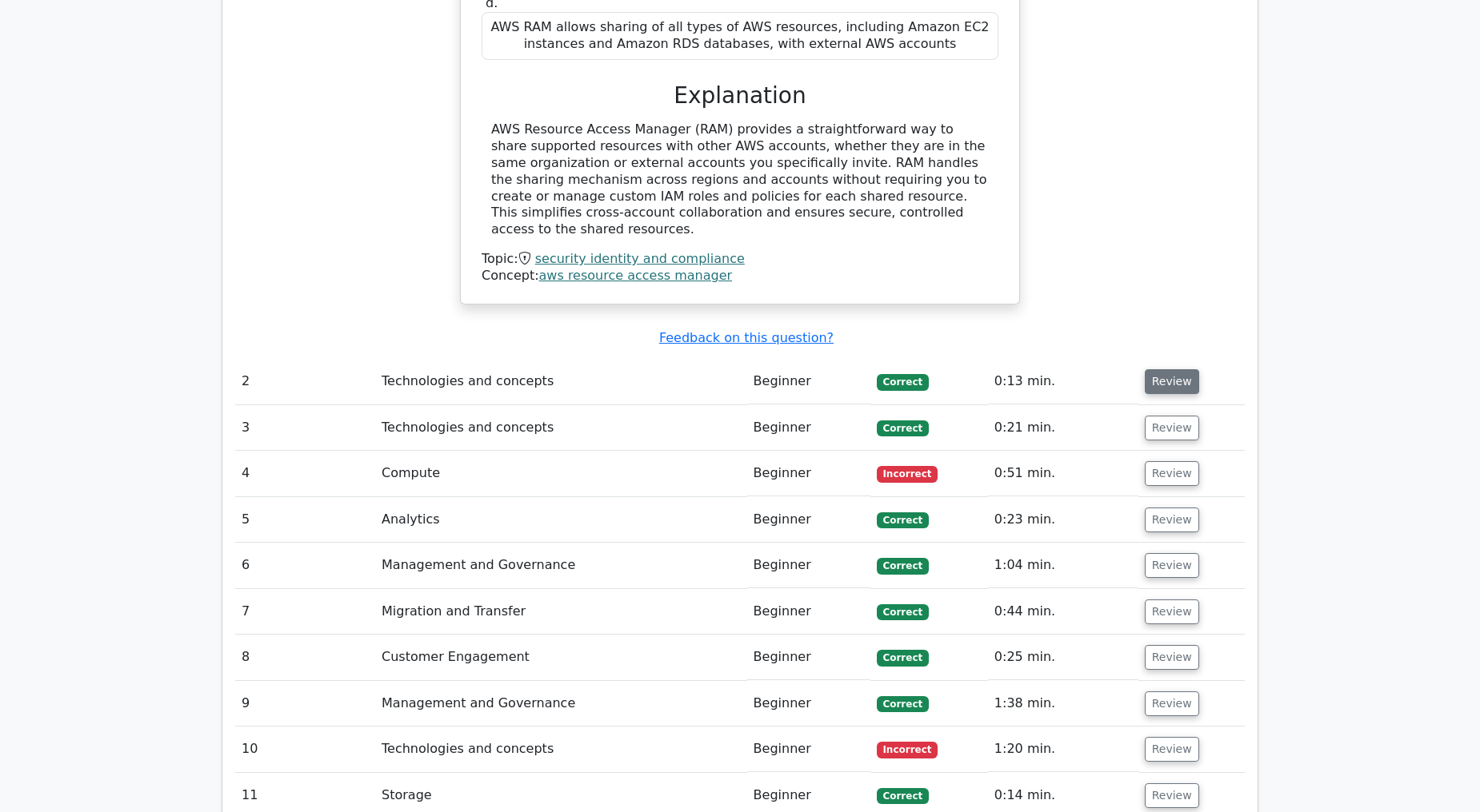
click at [1153, 369] on button "Review" at bounding box center [1172, 382] width 54 height 25
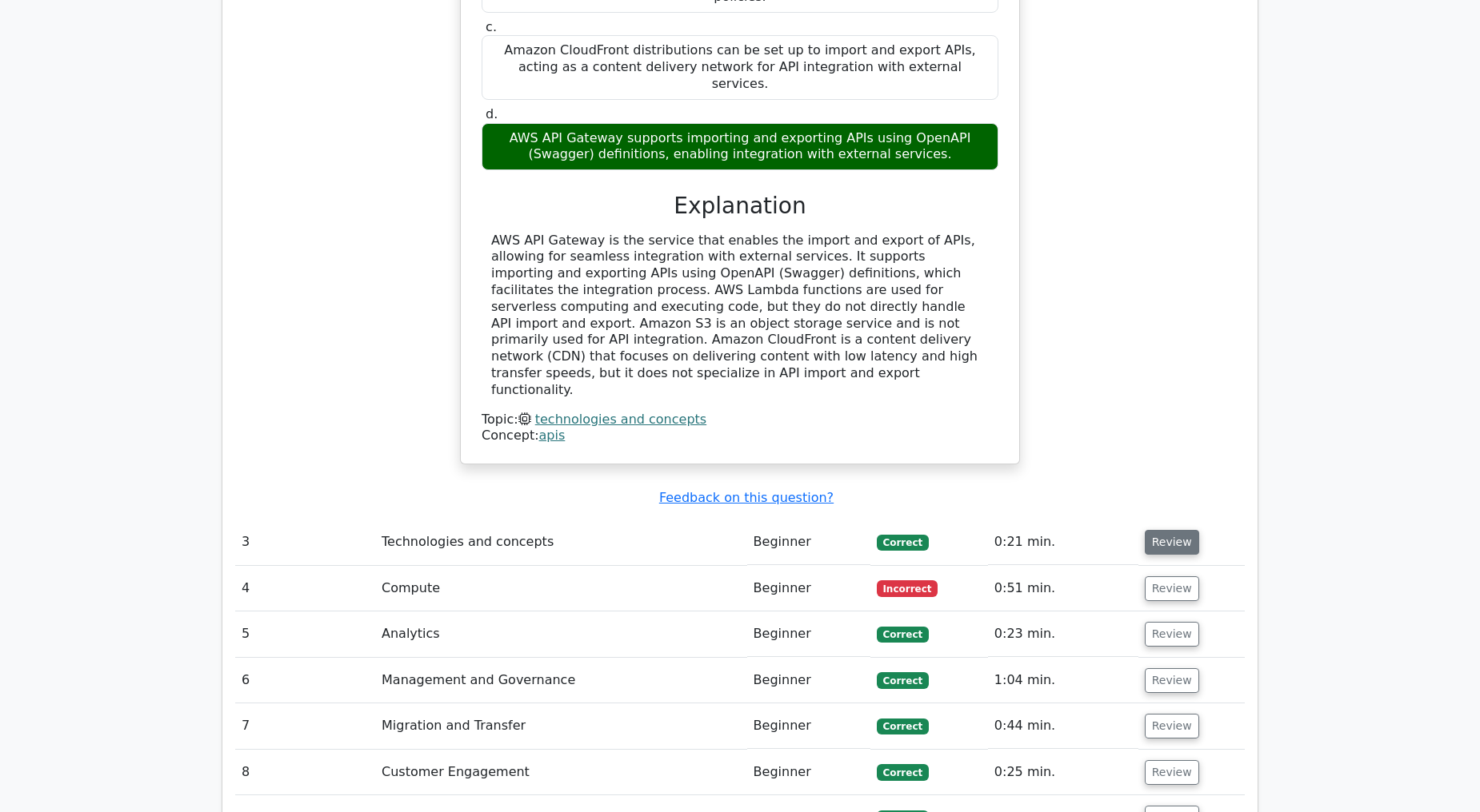
scroll to position [2487, 0]
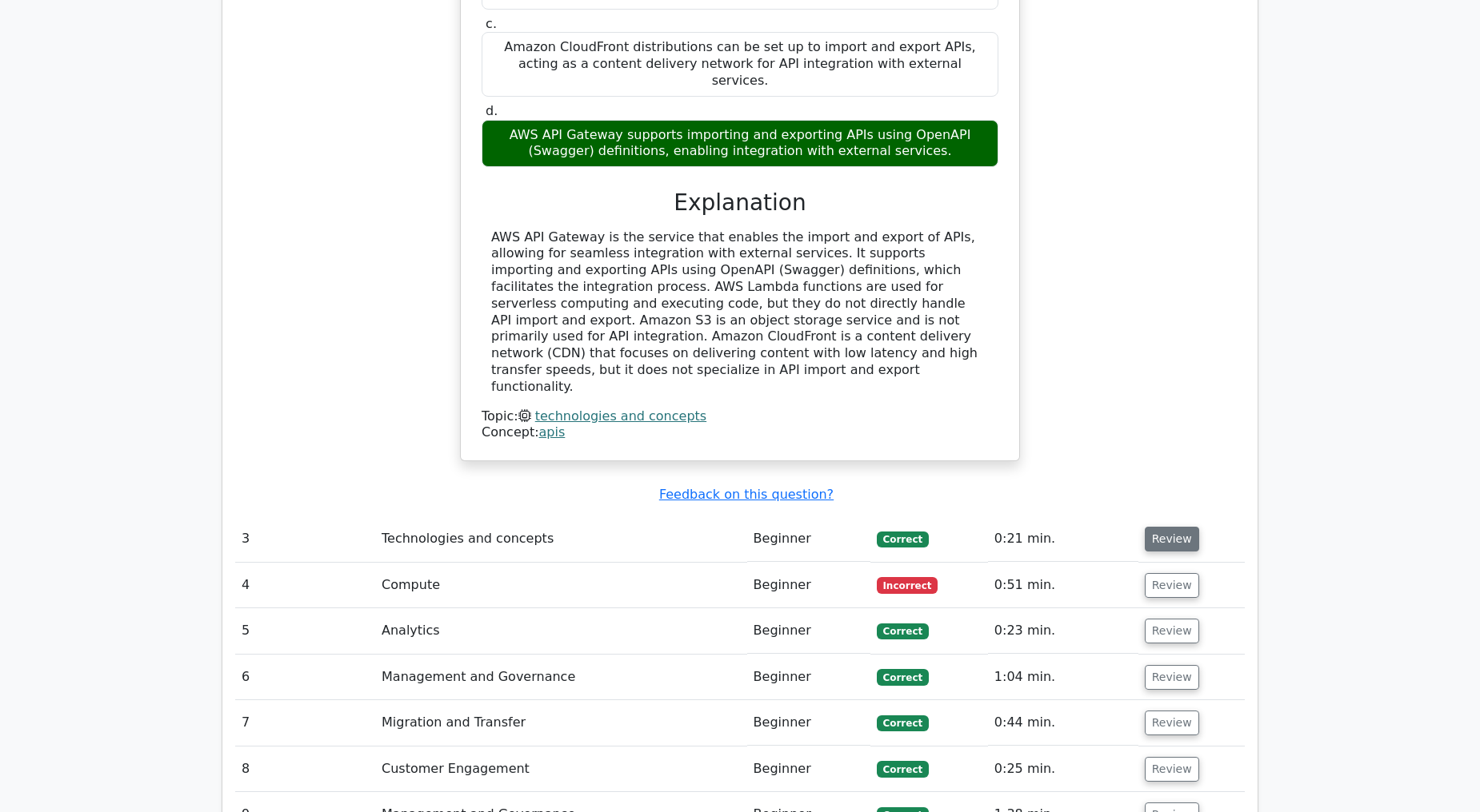
click at [1164, 526] on button "Review" at bounding box center [1172, 539] width 54 height 25
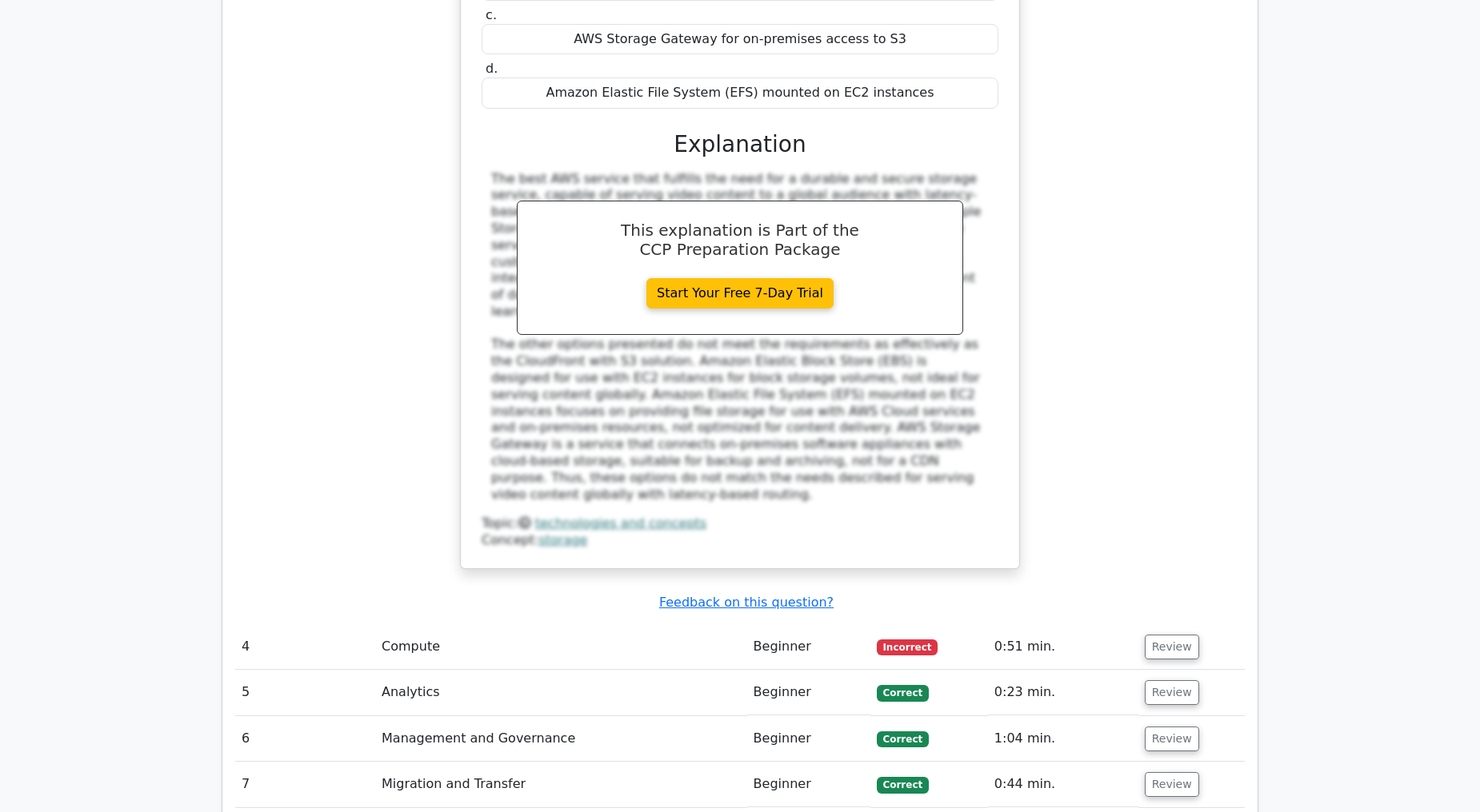
scroll to position [3286, 0]
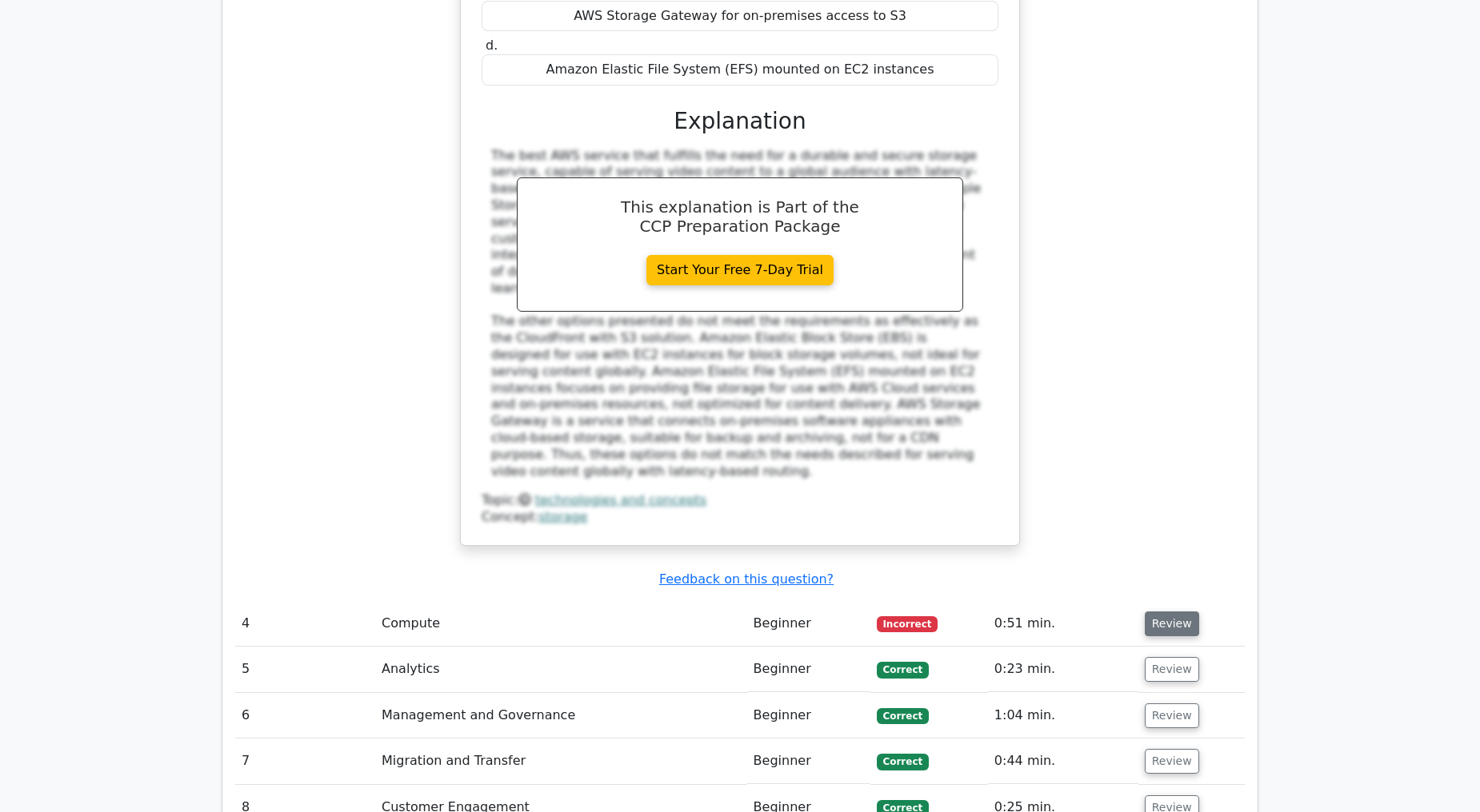
click at [1161, 612] on button "Review" at bounding box center [1172, 625] width 54 height 25
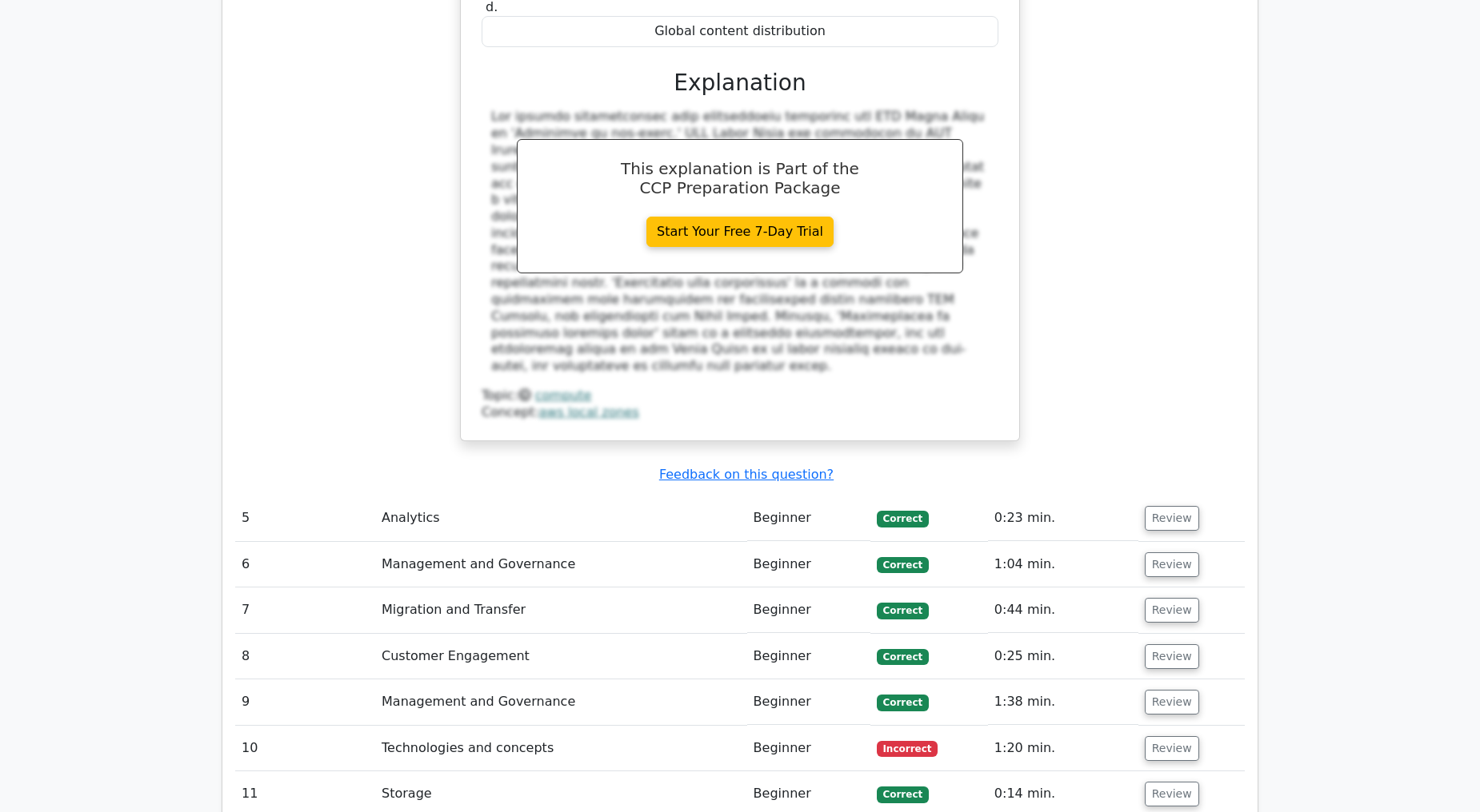
scroll to position [4175, 0]
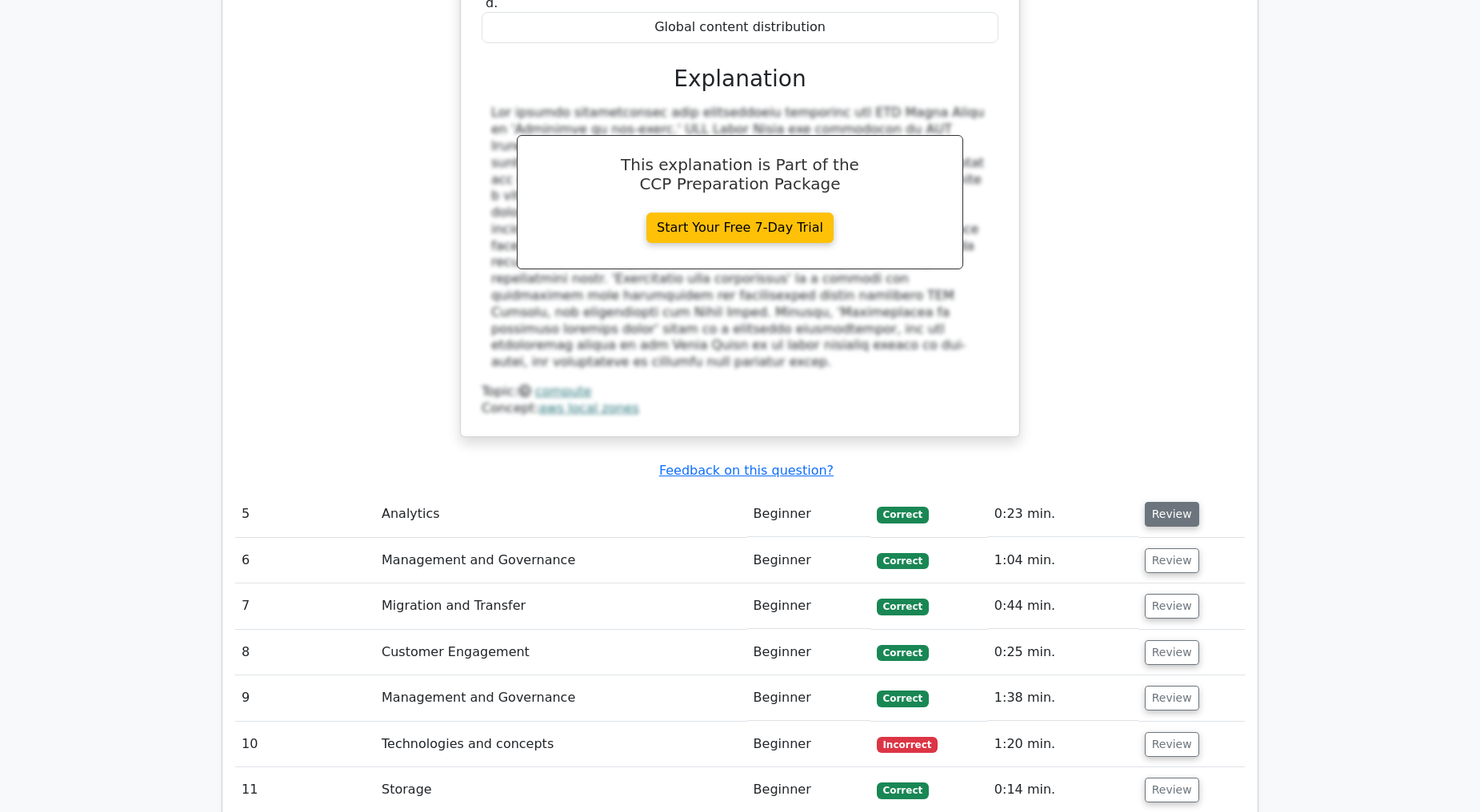
click at [1173, 502] on button "Review" at bounding box center [1172, 515] width 54 height 25
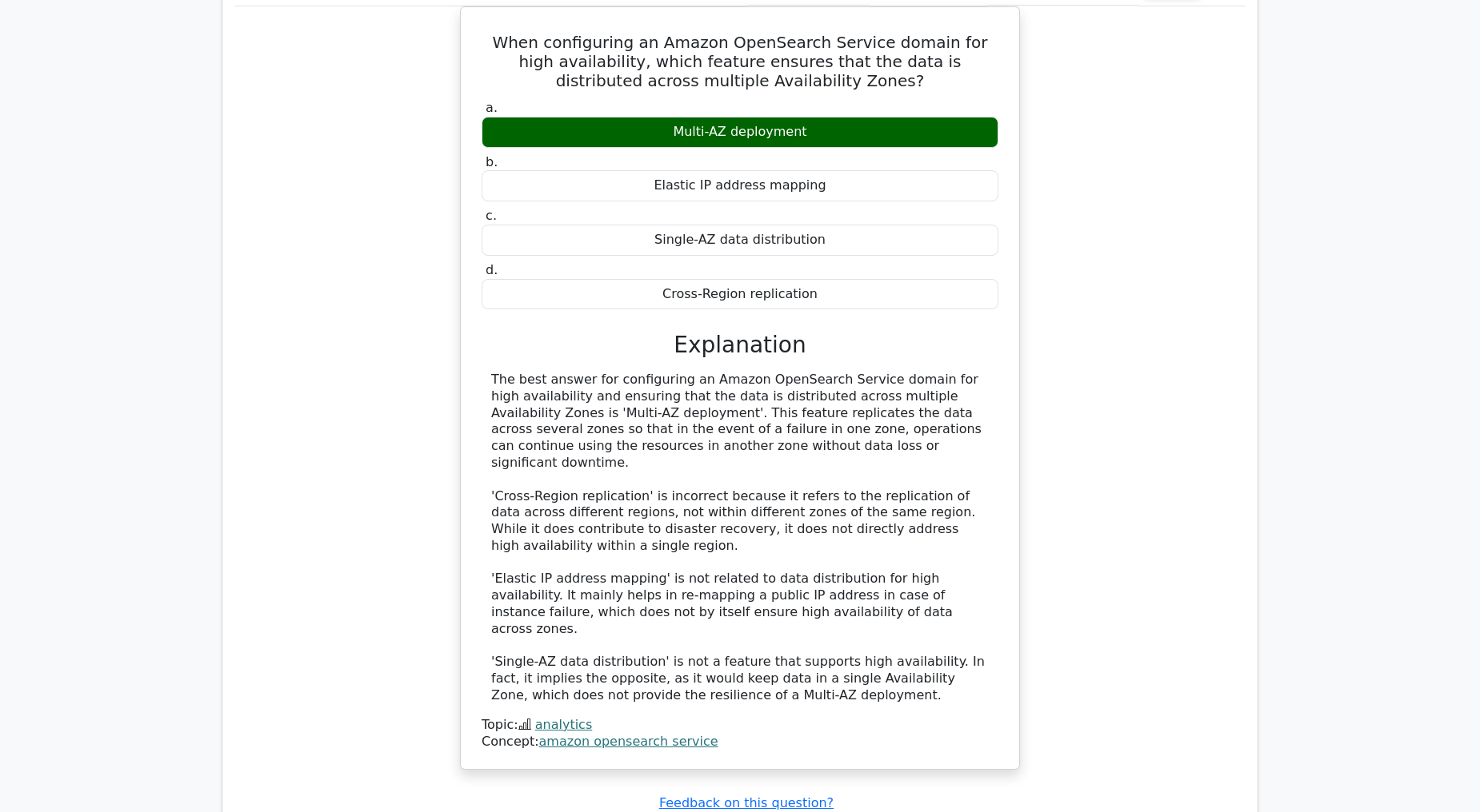
scroll to position [4707, 0]
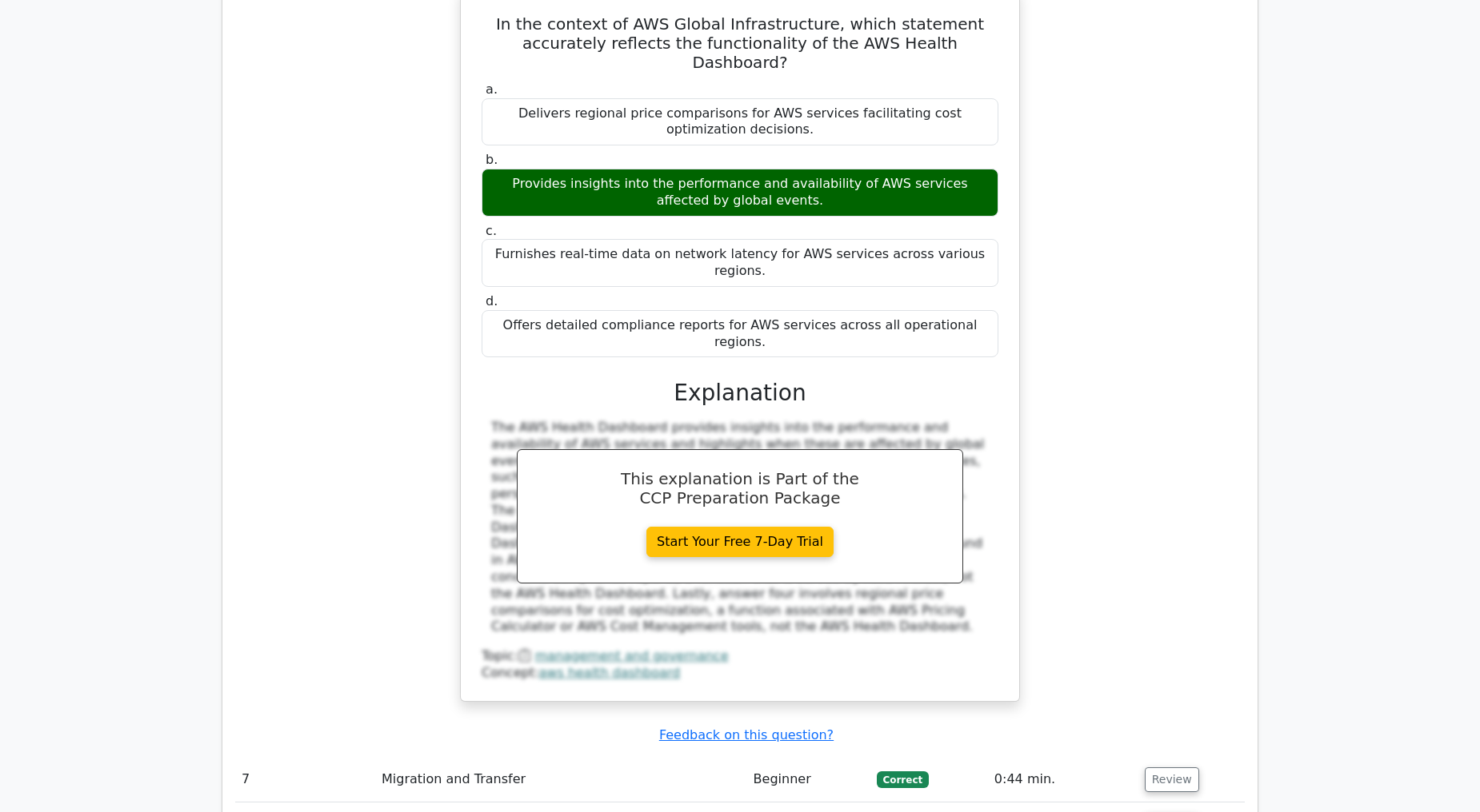
scroll to position [5684, 0]
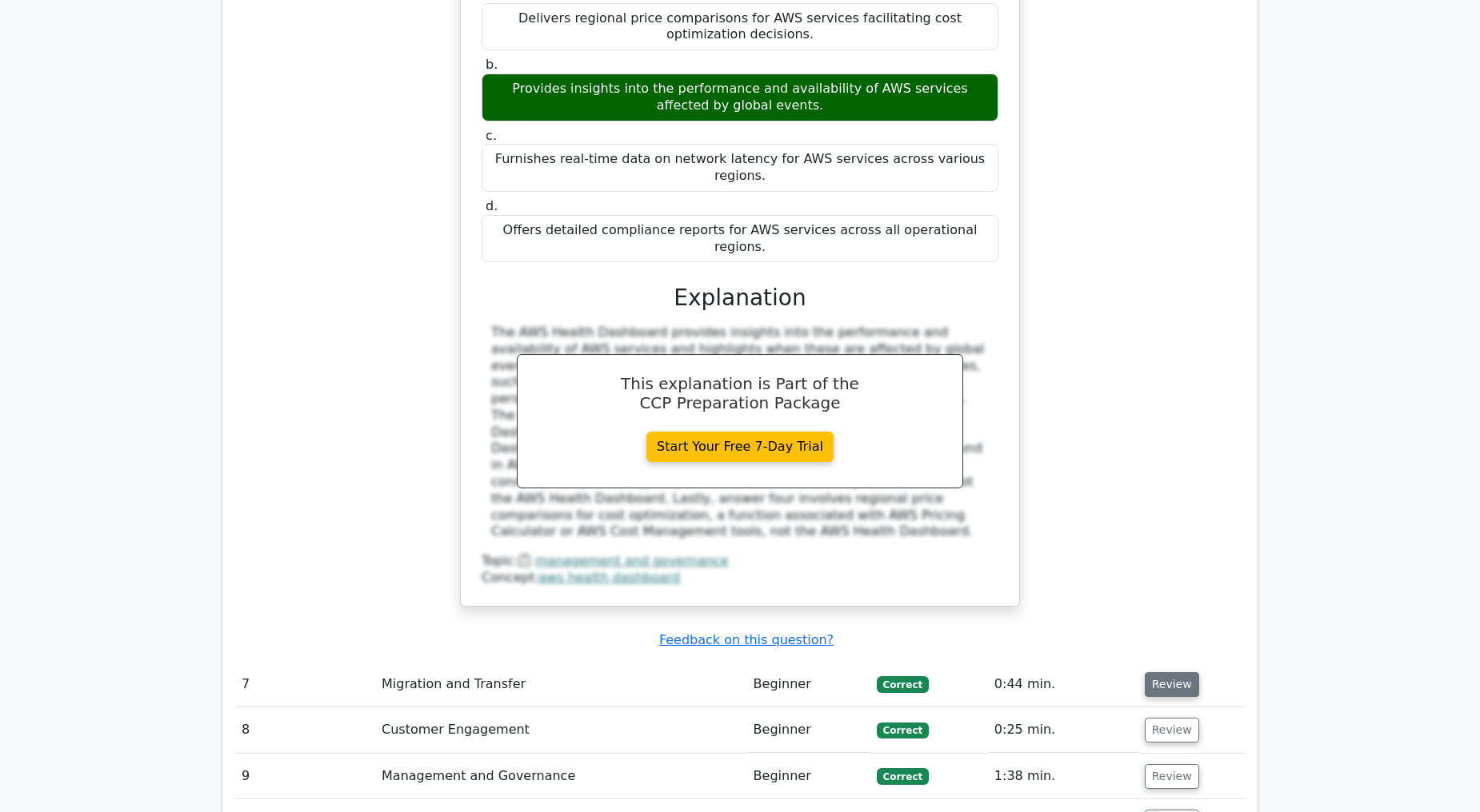
click at [1150, 672] on button "Review" at bounding box center [1172, 685] width 54 height 25
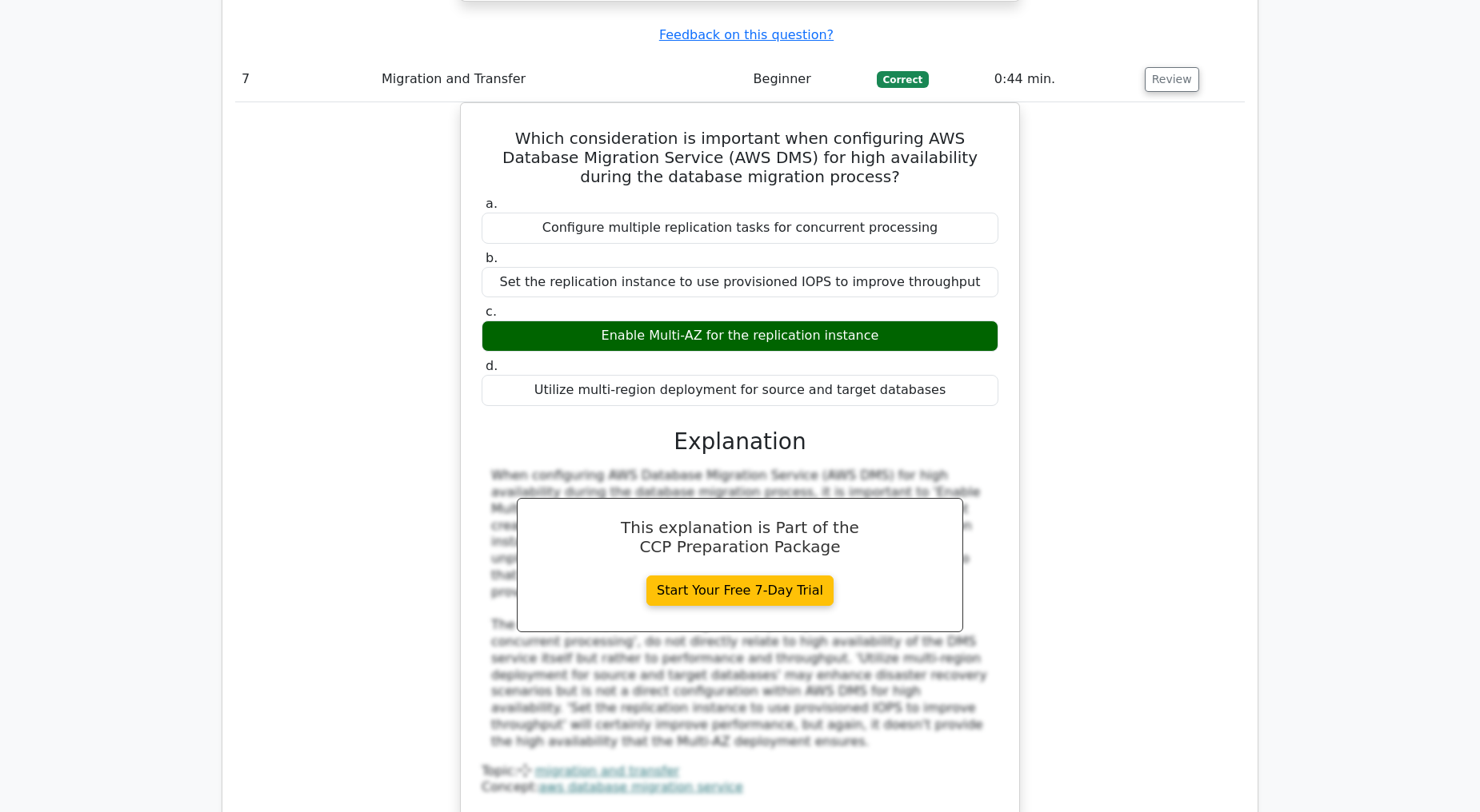
scroll to position [6306, 0]
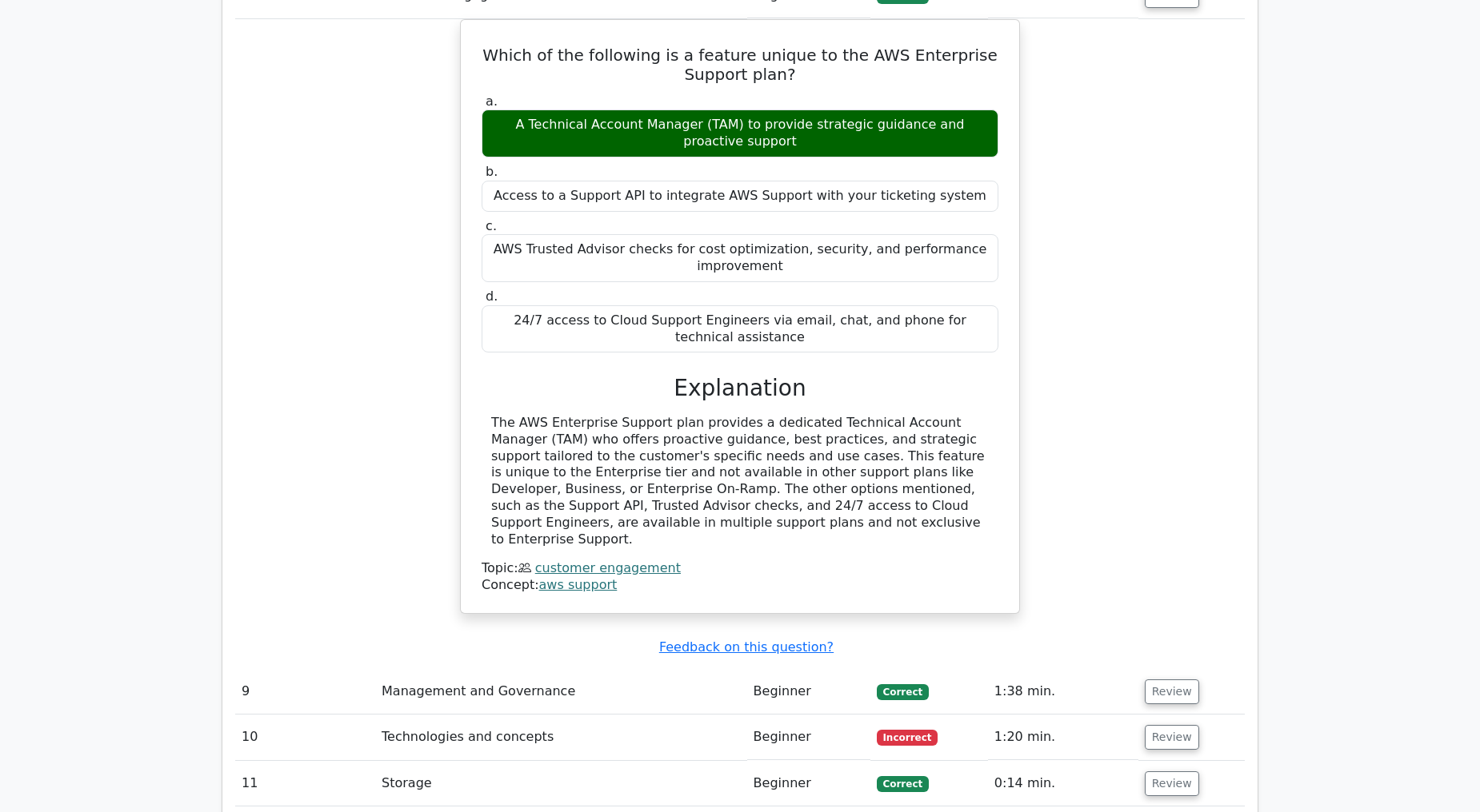
scroll to position [7194, 0]
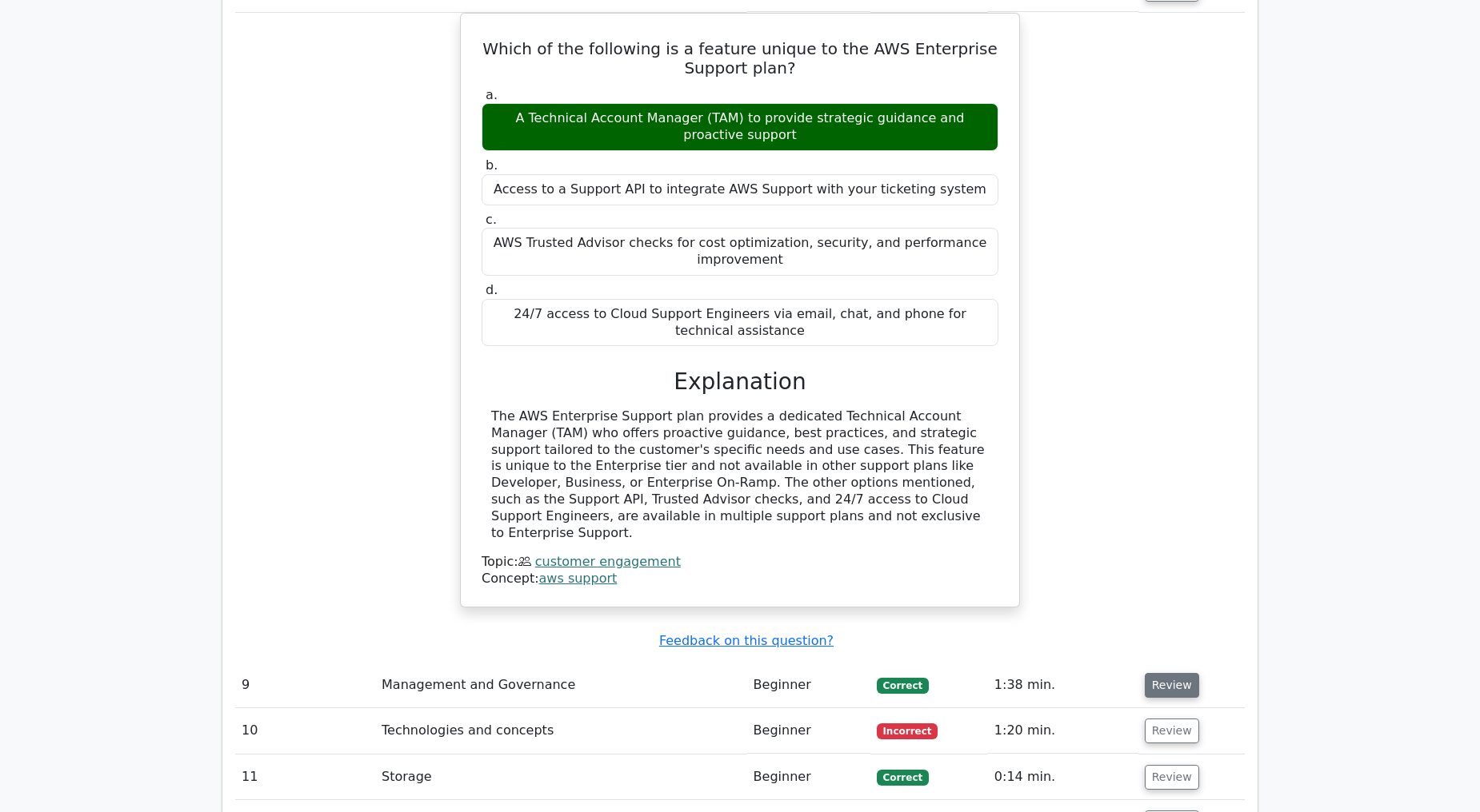
click at [1176, 673] on button "Review" at bounding box center [1172, 686] width 54 height 25
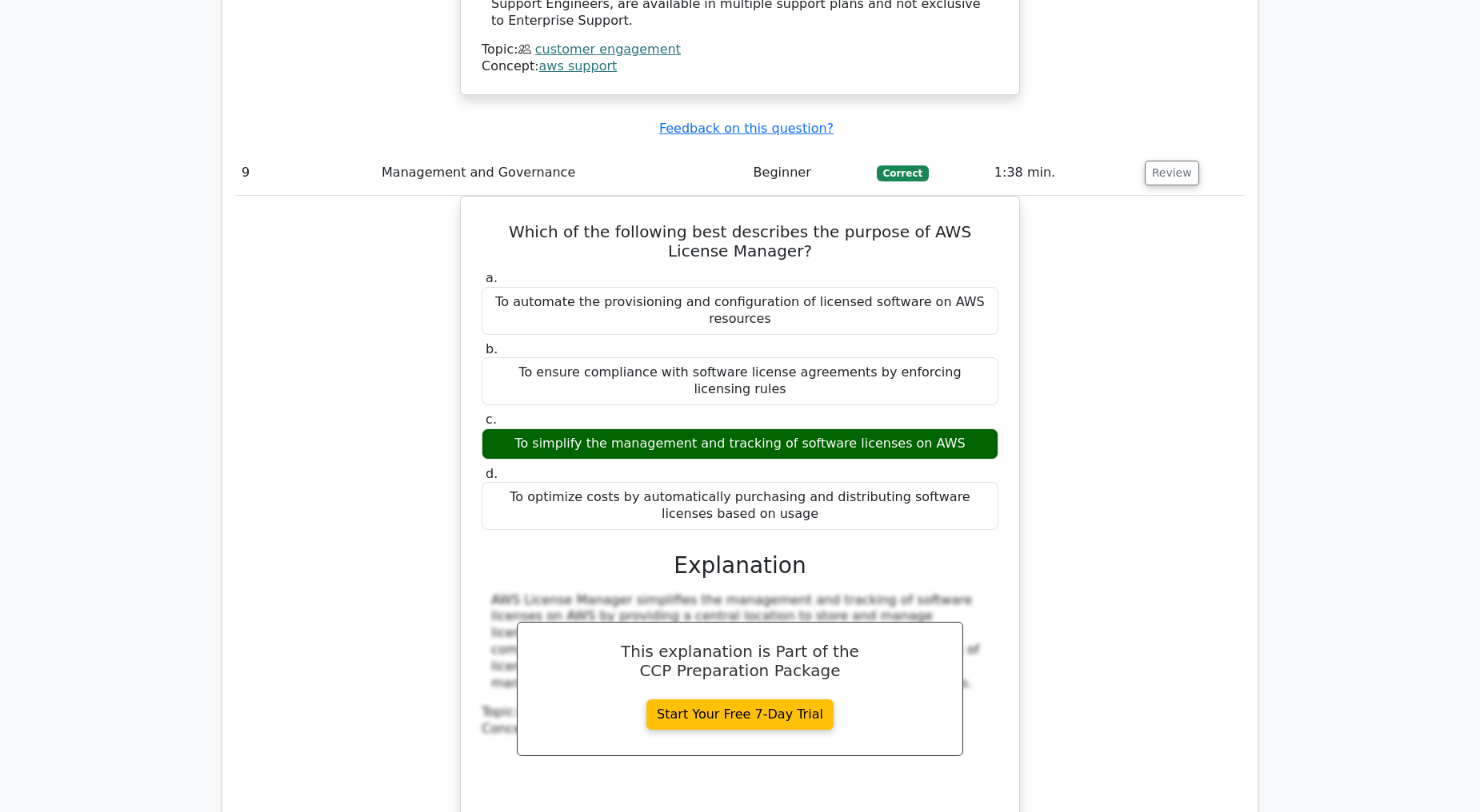
scroll to position [7727, 0]
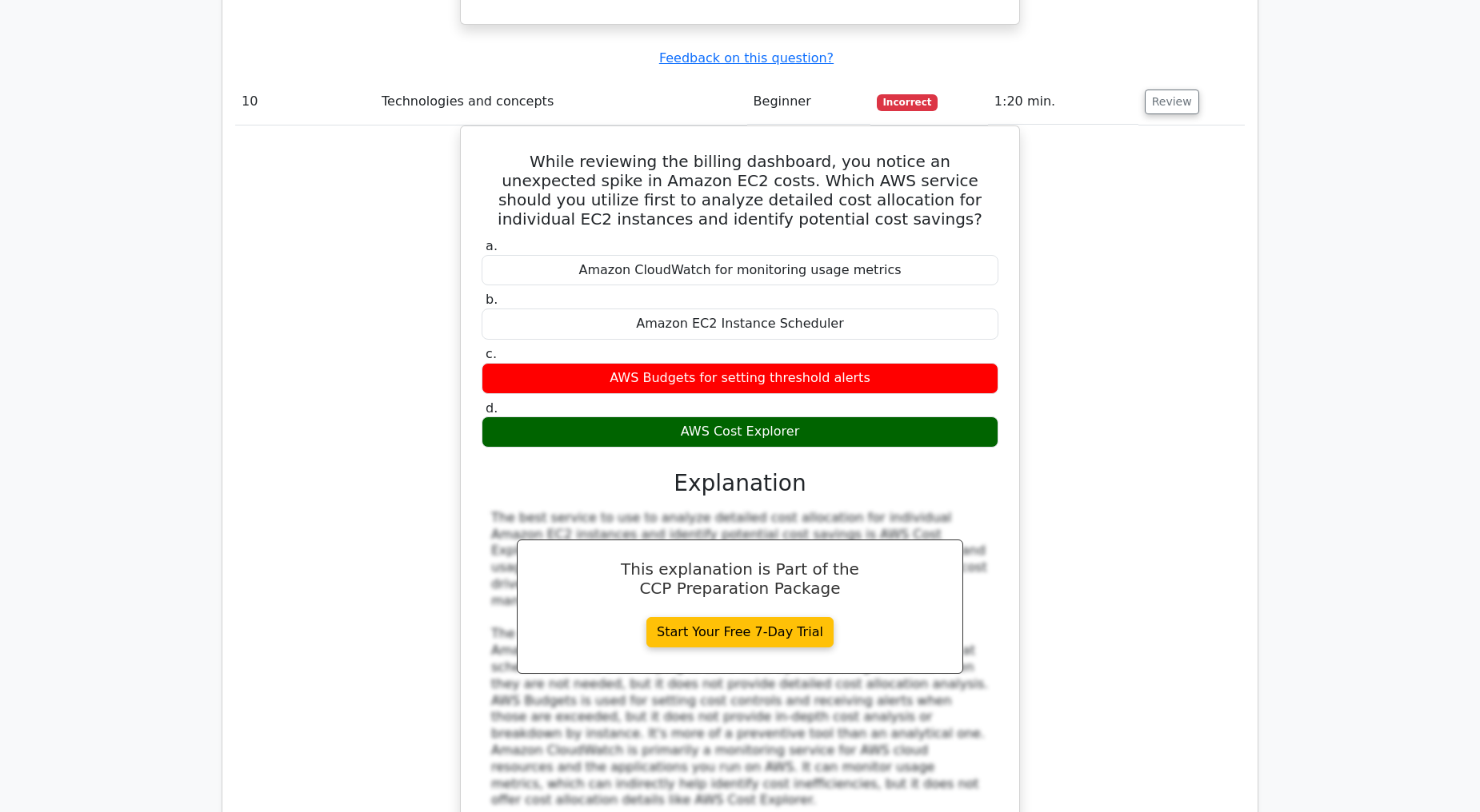
scroll to position [8526, 0]
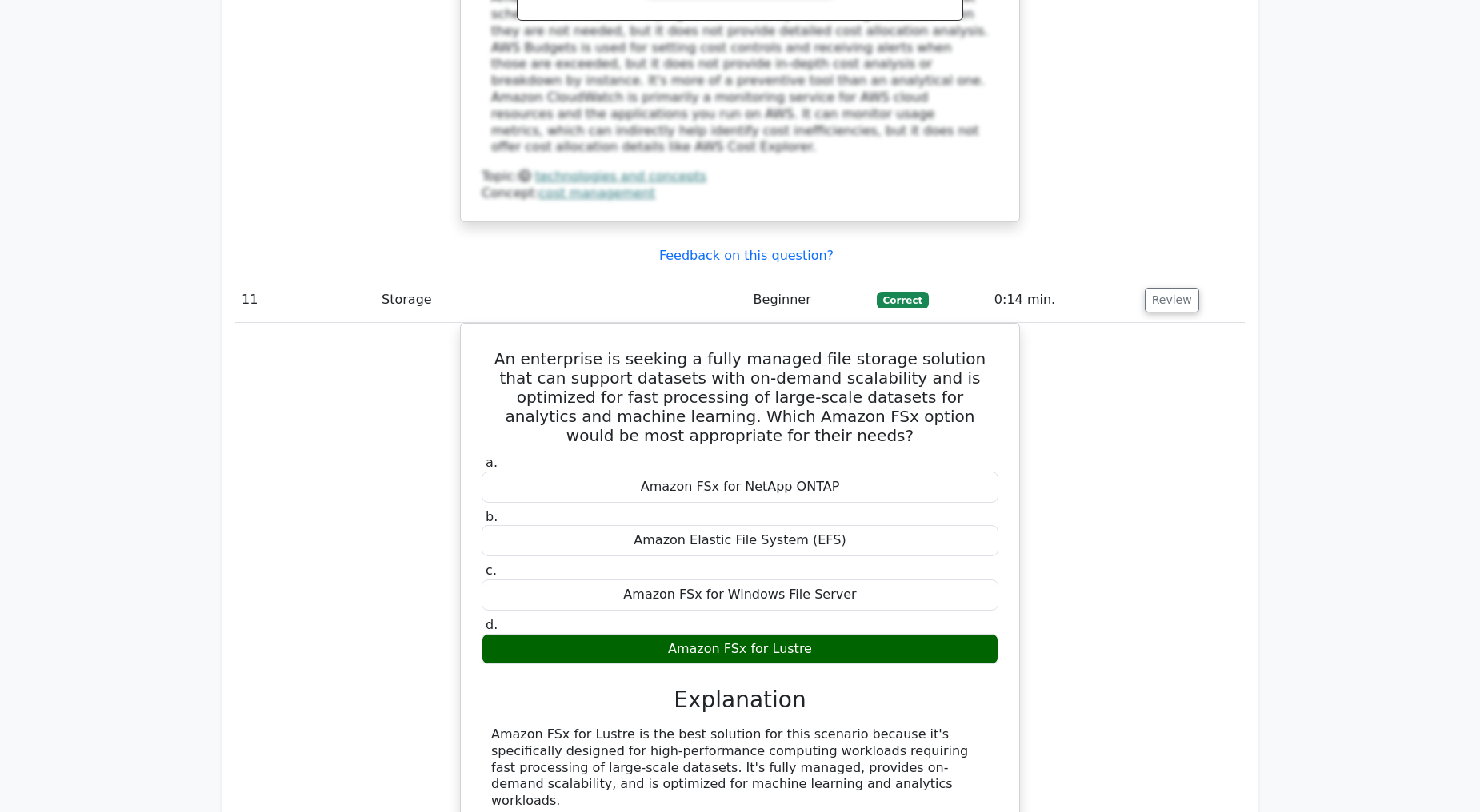
scroll to position [9325, 0]
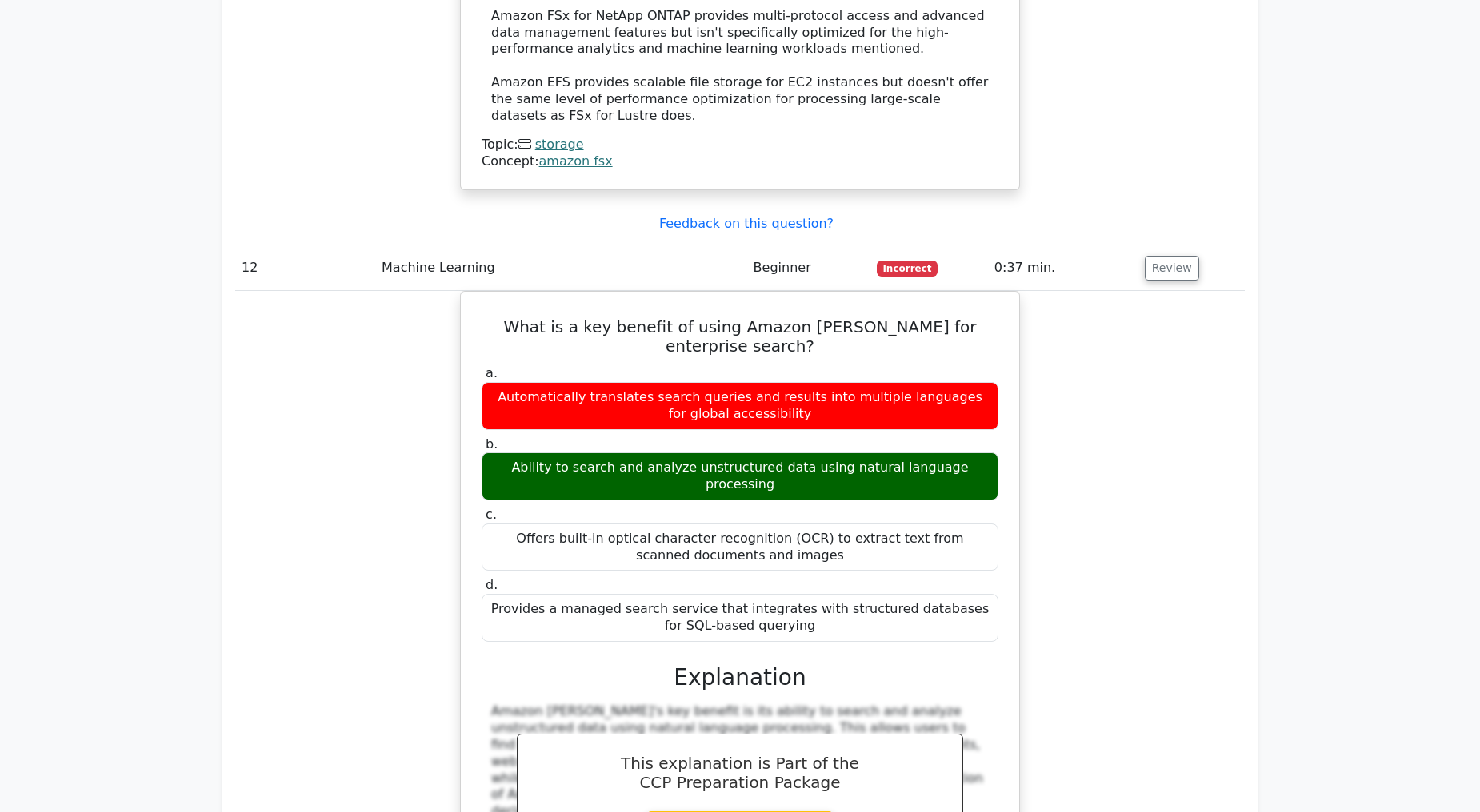
scroll to position [10125, 0]
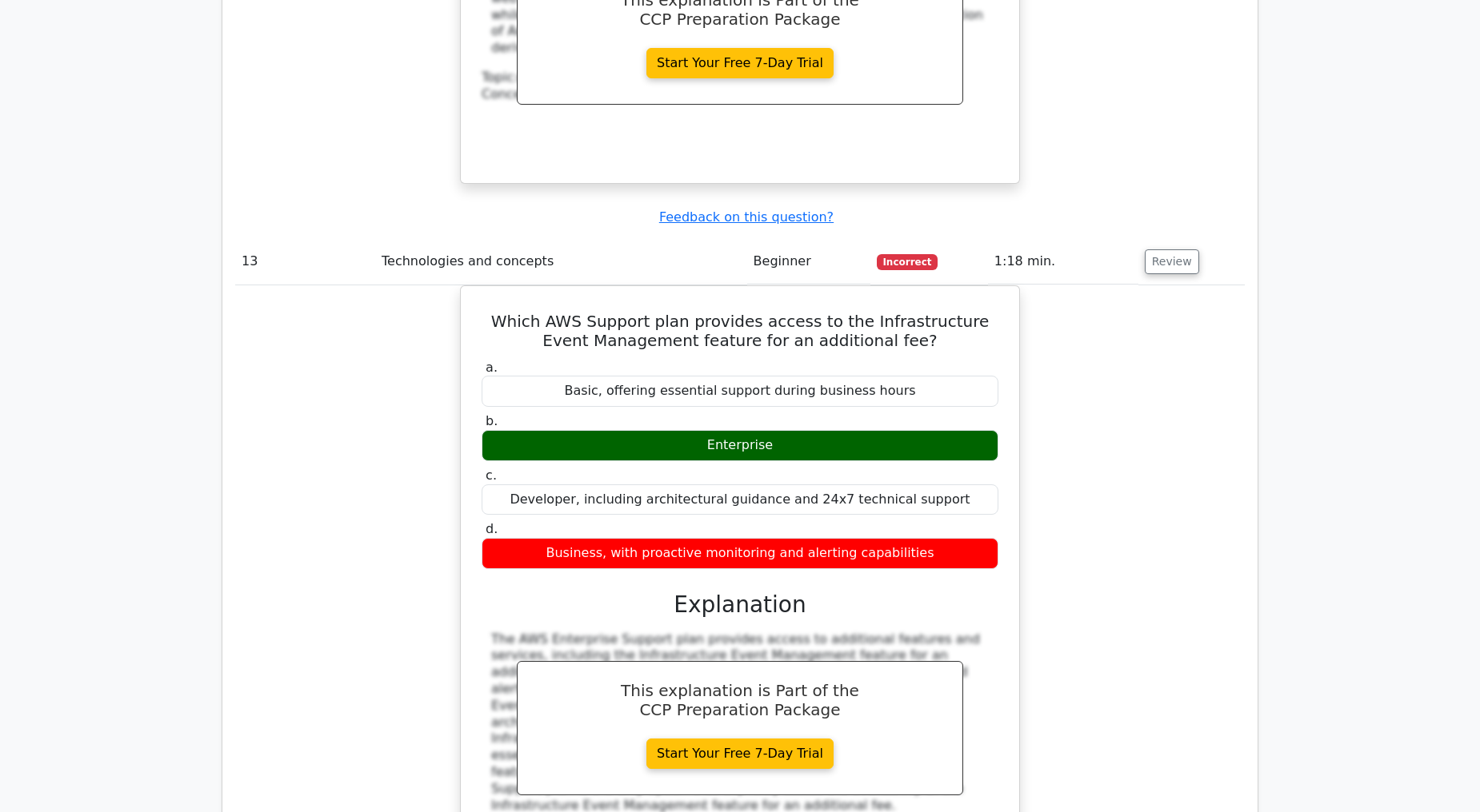
scroll to position [10924, 0]
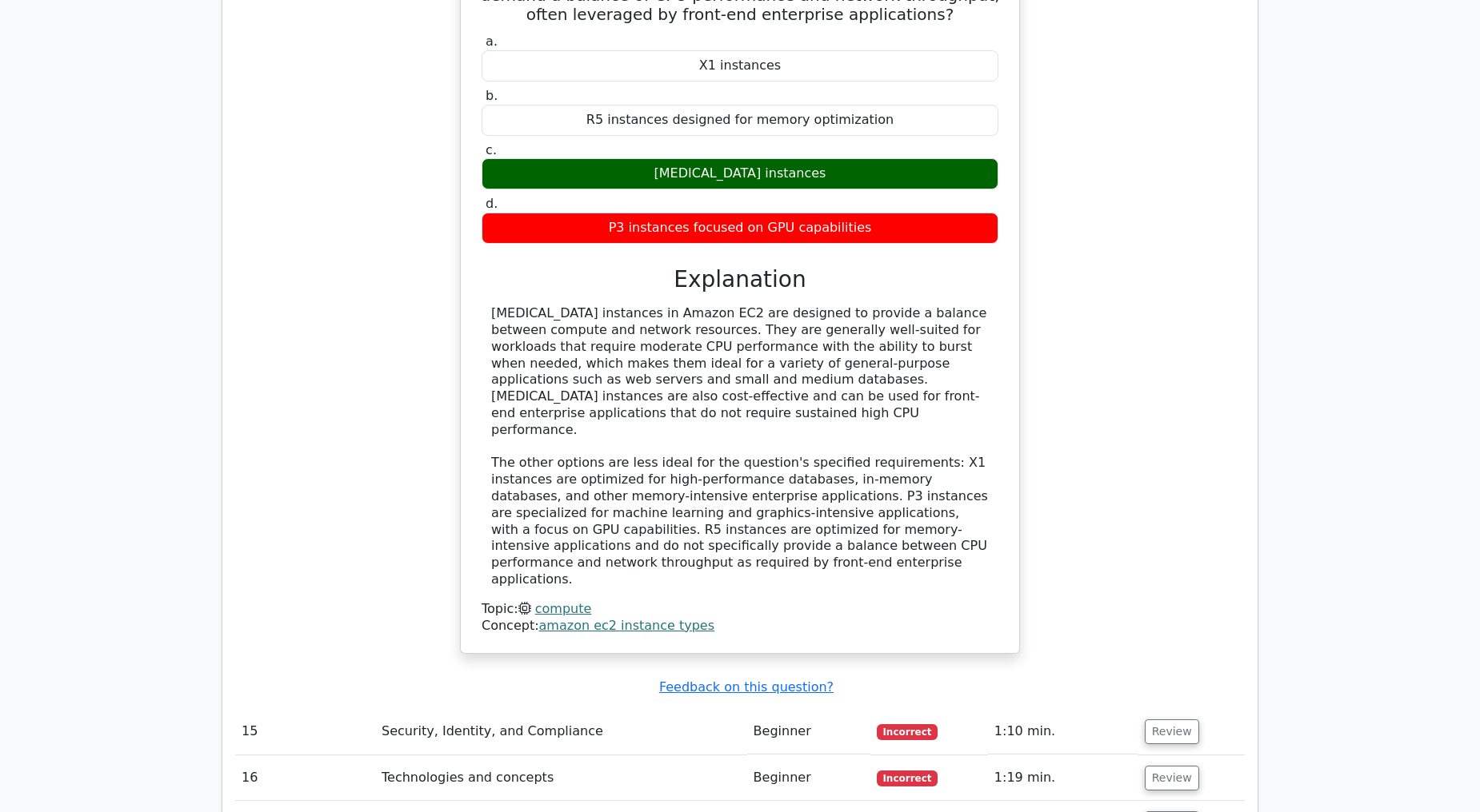
scroll to position [11991, 0]
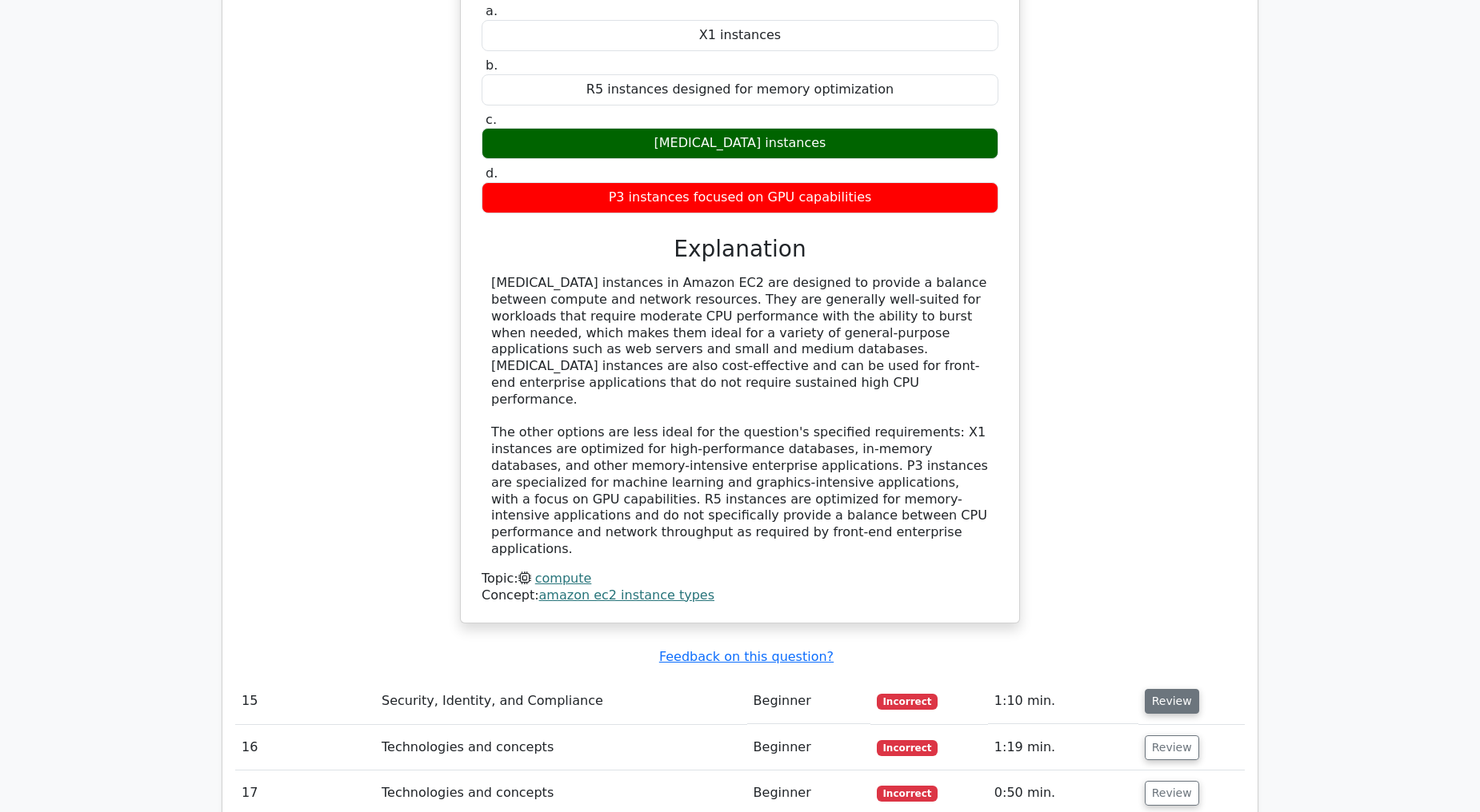
click at [1187, 689] on button "Review" at bounding box center [1172, 701] width 54 height 25
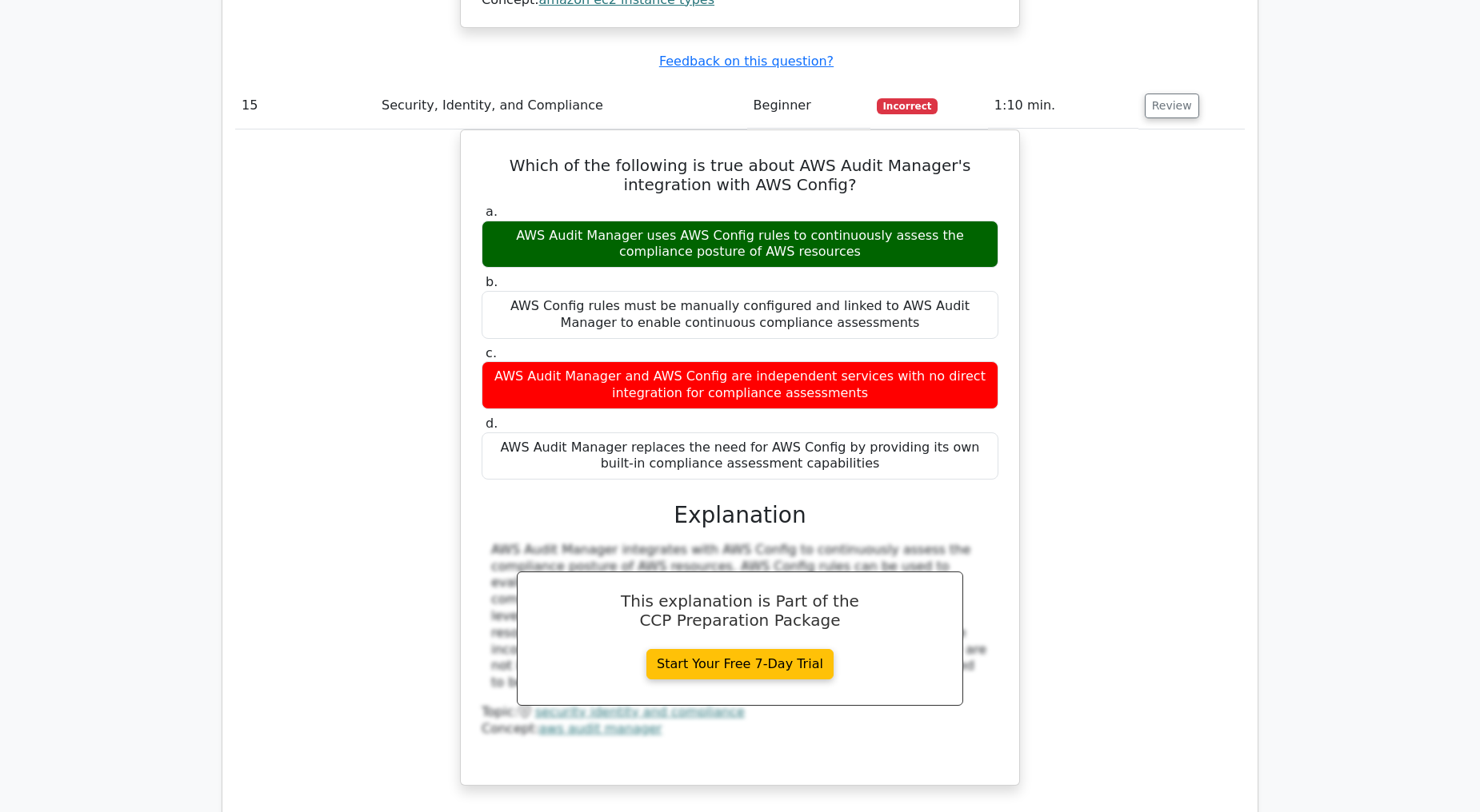
scroll to position [12611, 0]
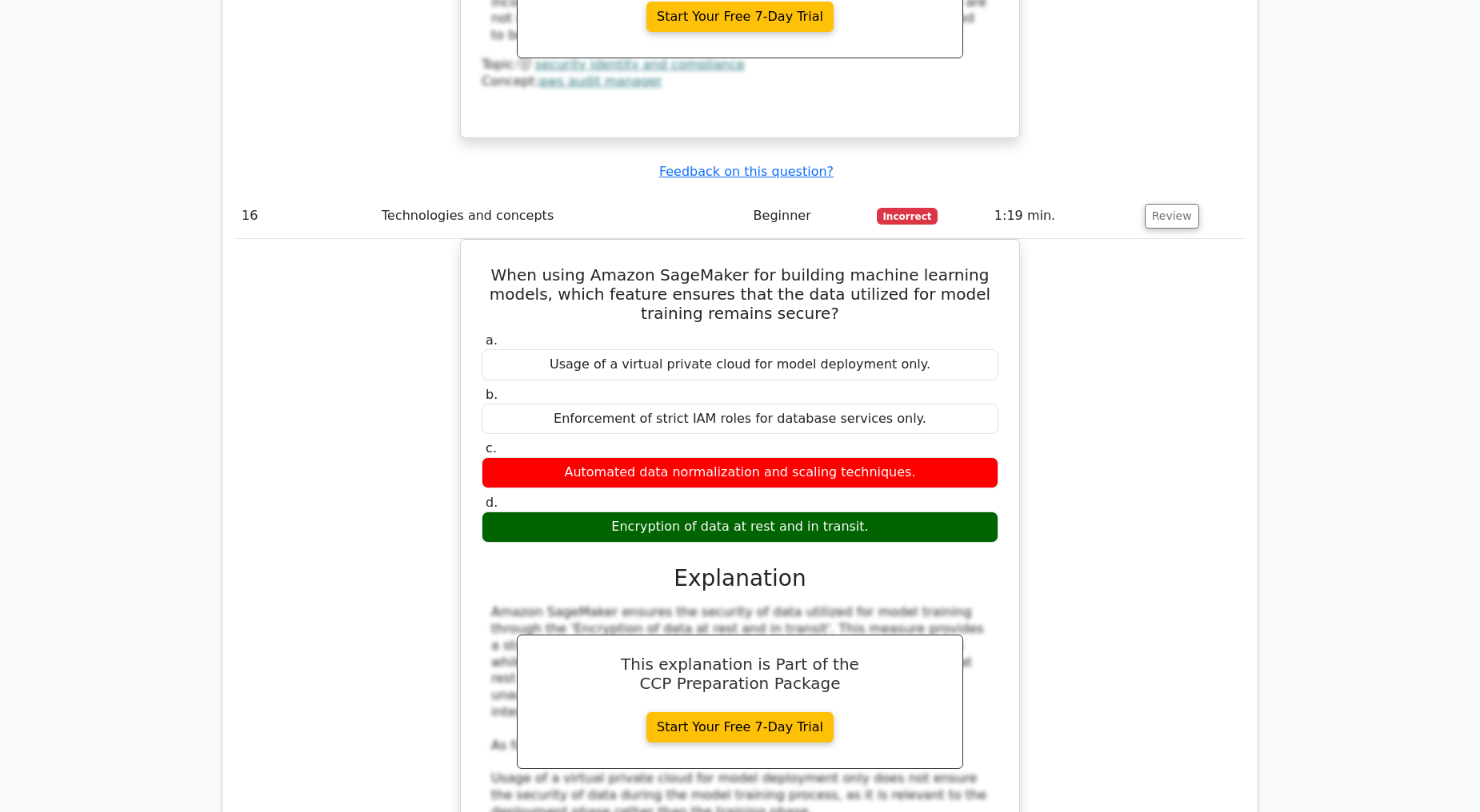
scroll to position [13322, 0]
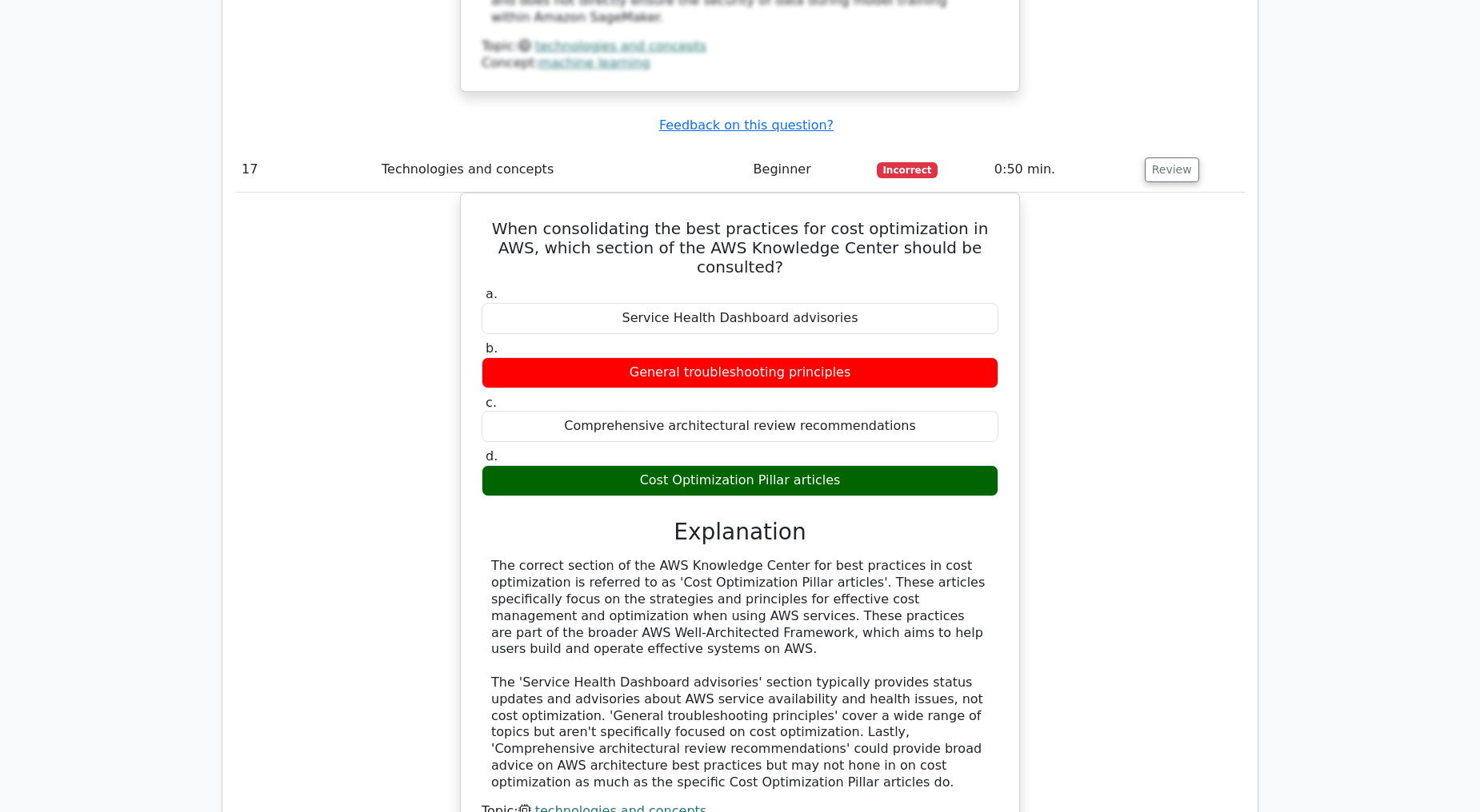
scroll to position [14210, 0]
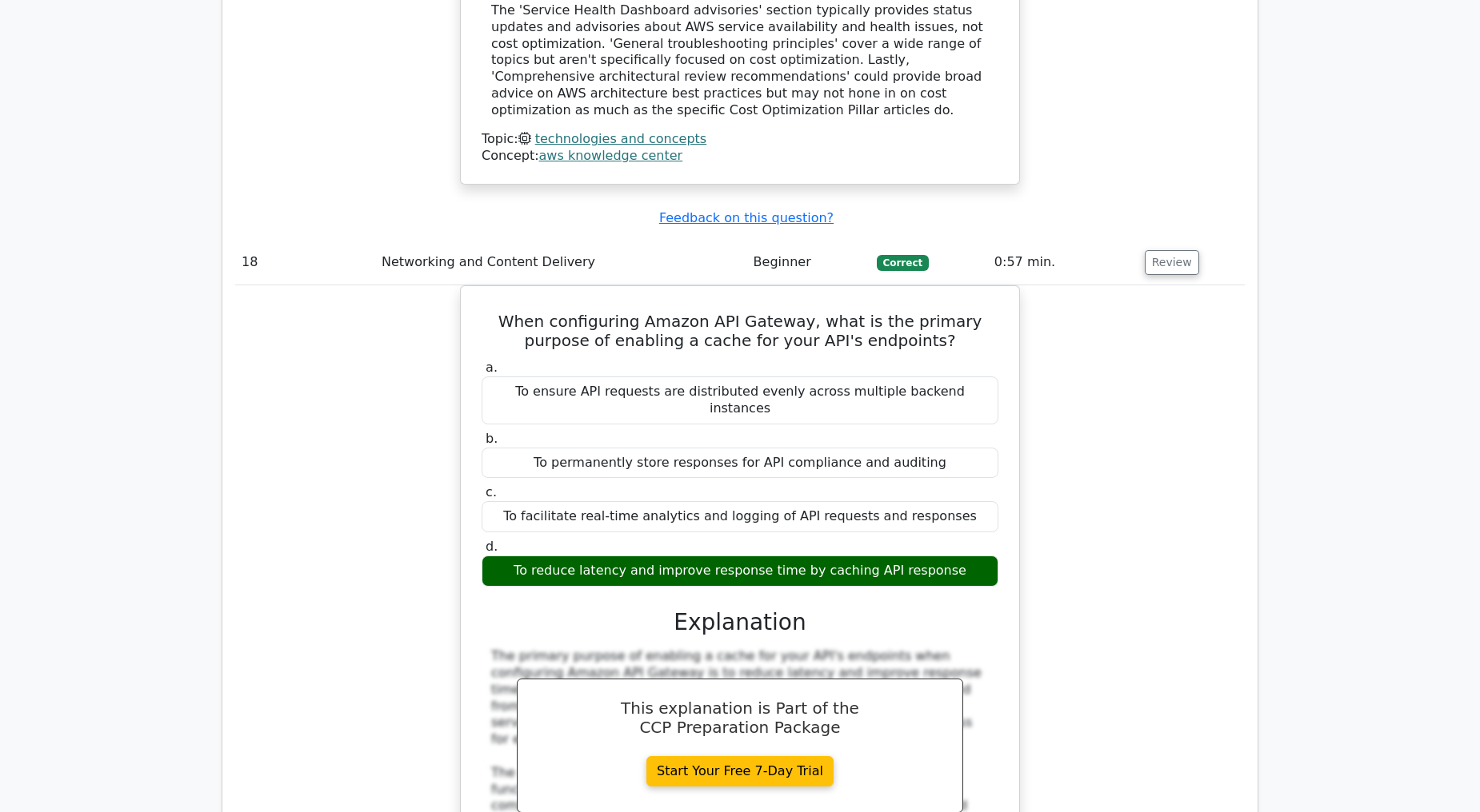
scroll to position [14921, 0]
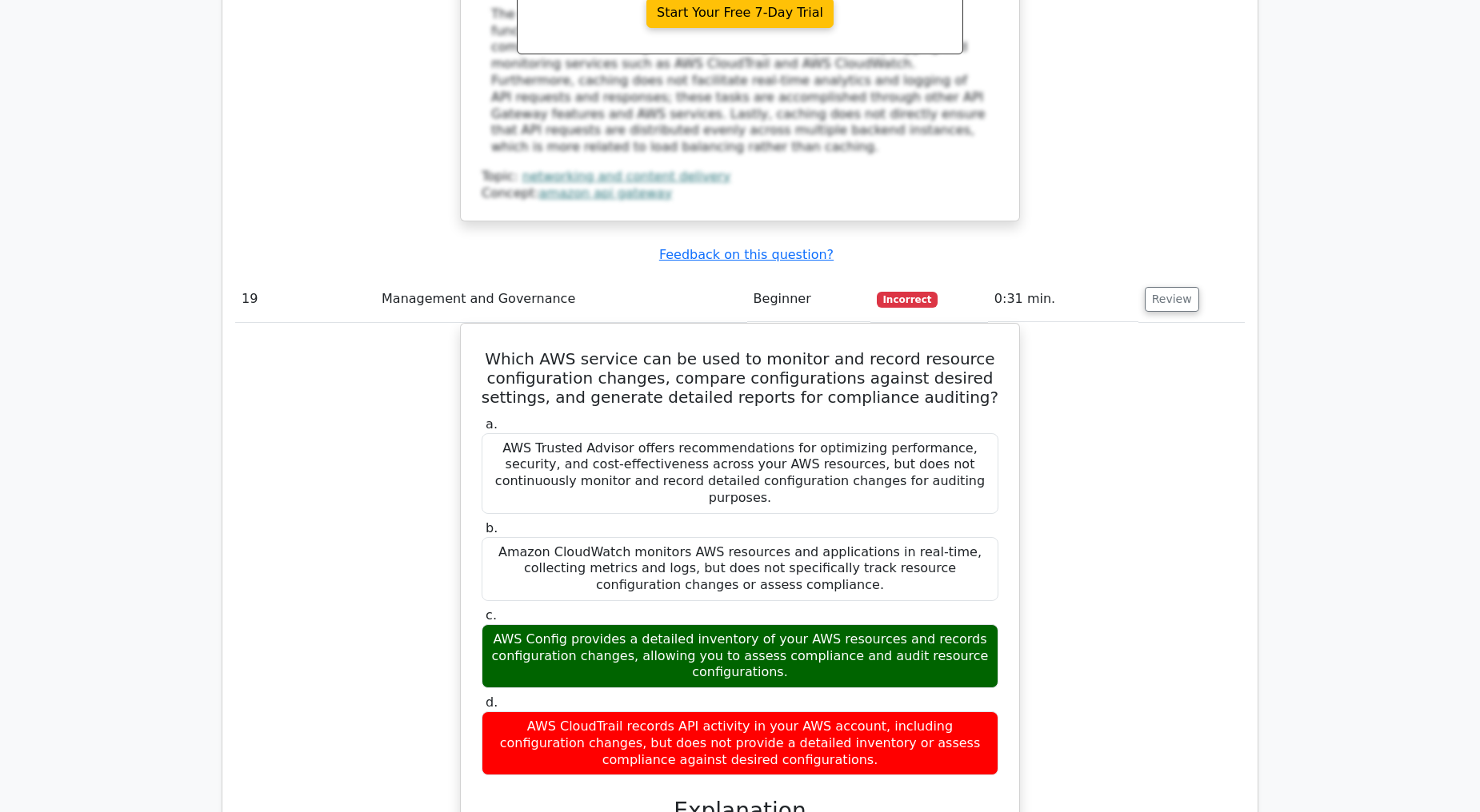
scroll to position [15632, 0]
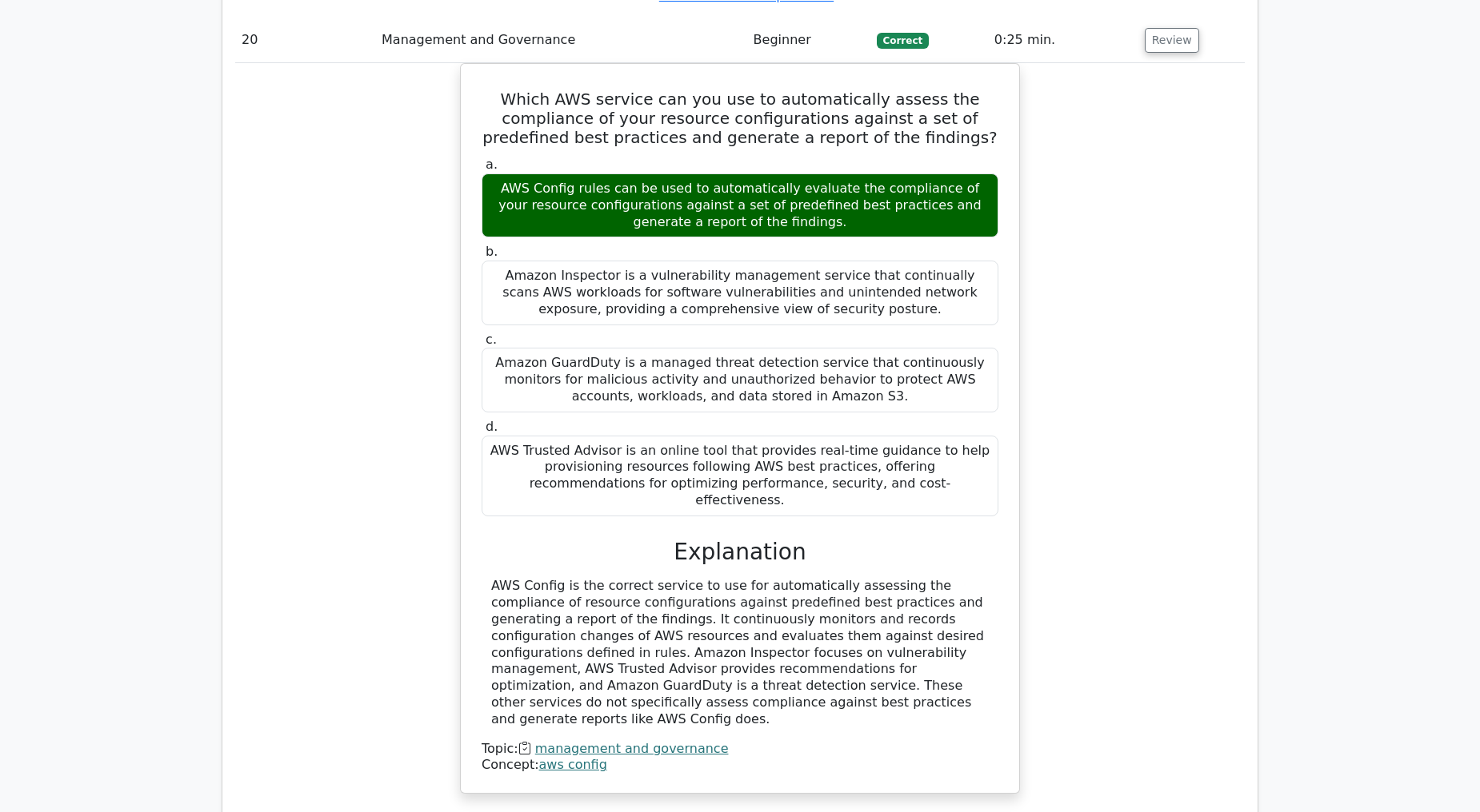
scroll to position [16775, 0]
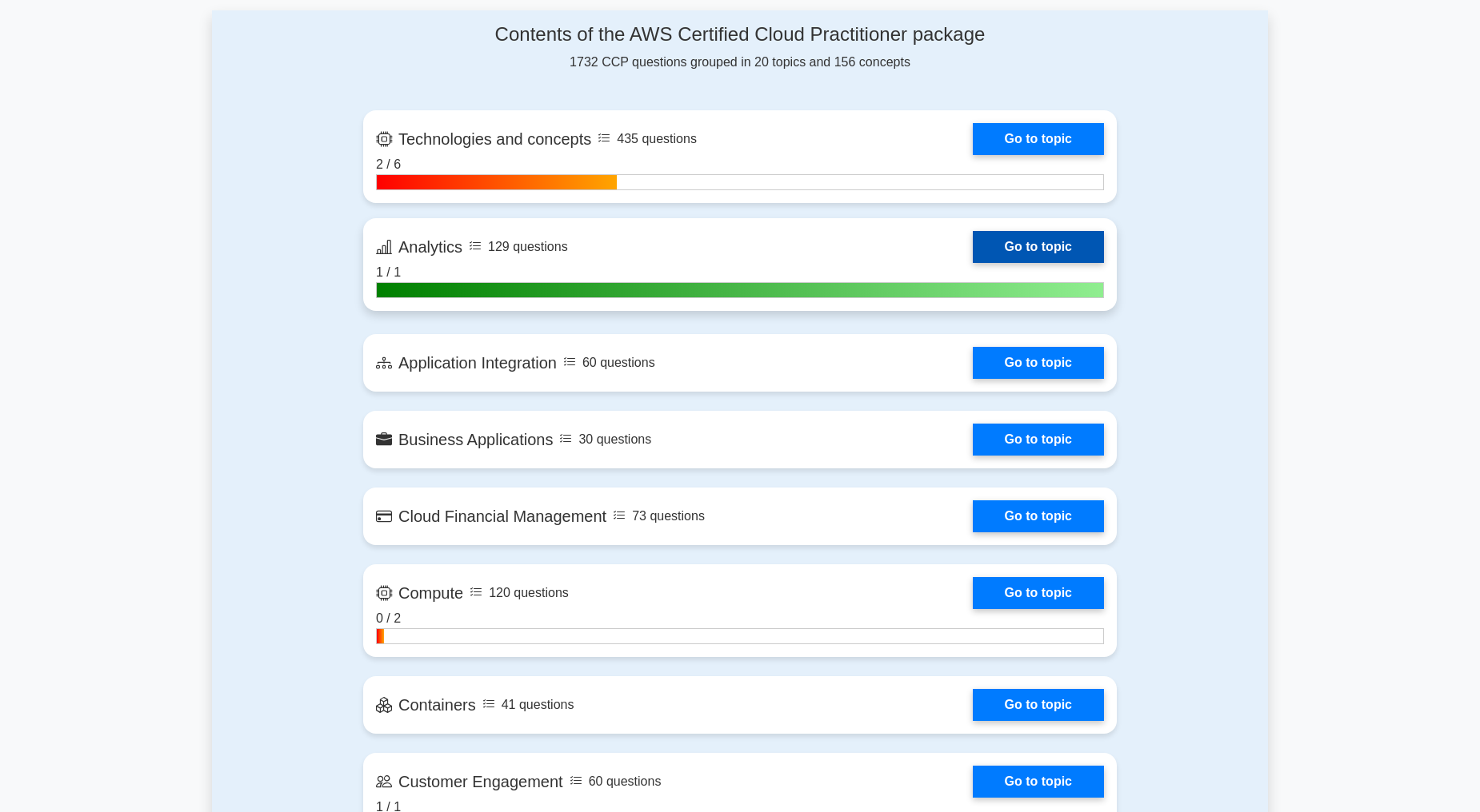
scroll to position [1066, 0]
